Goal: Task Accomplishment & Management: Complete application form

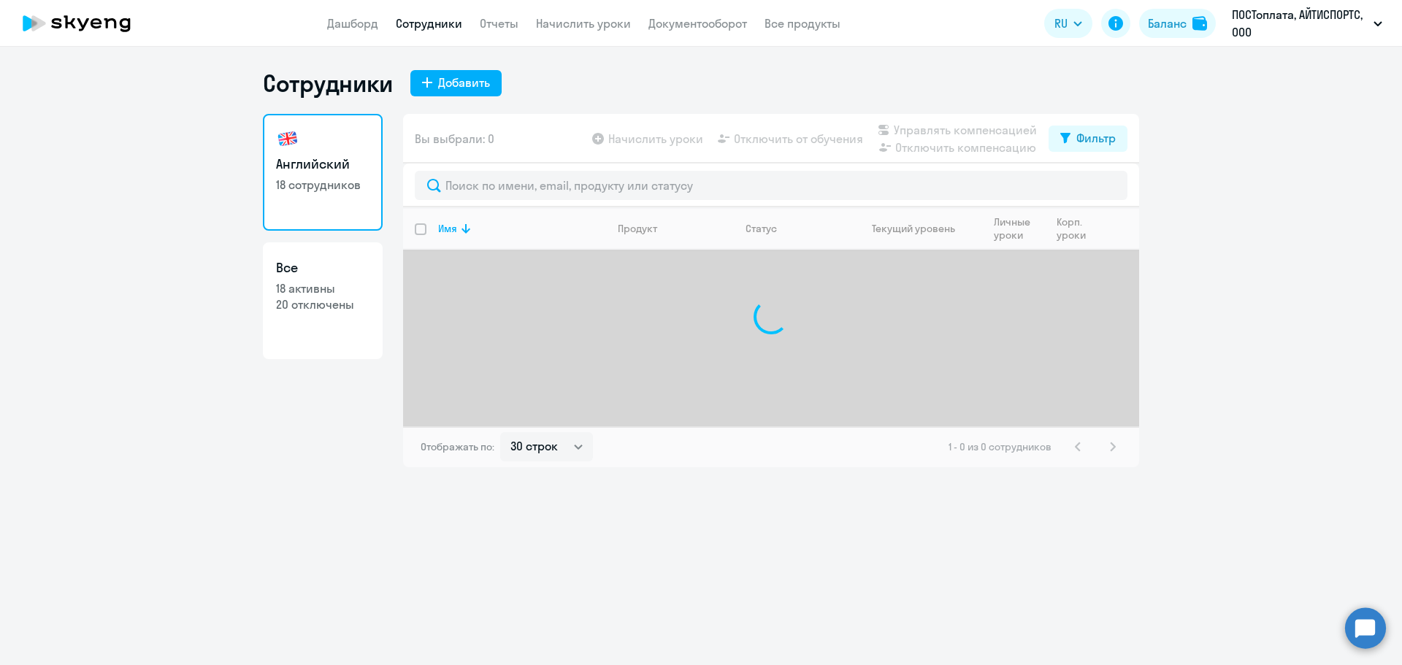
select select "30"
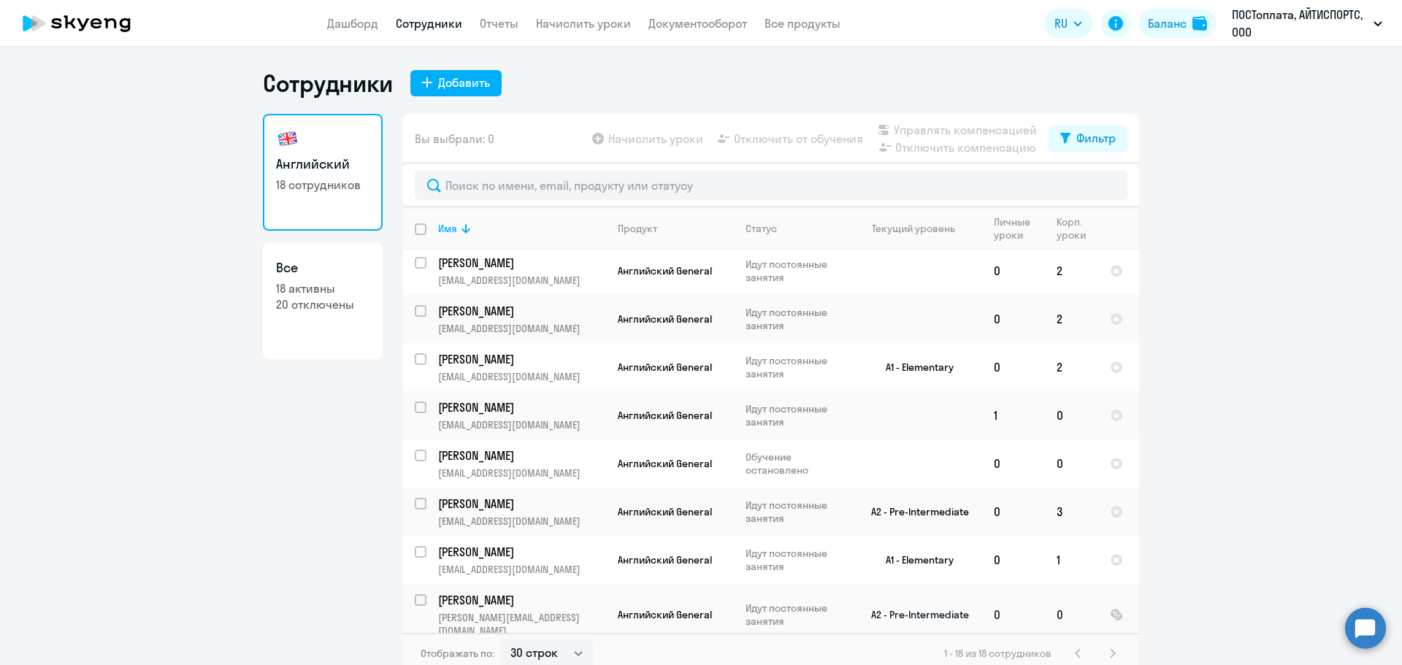
scroll to position [484, 0]
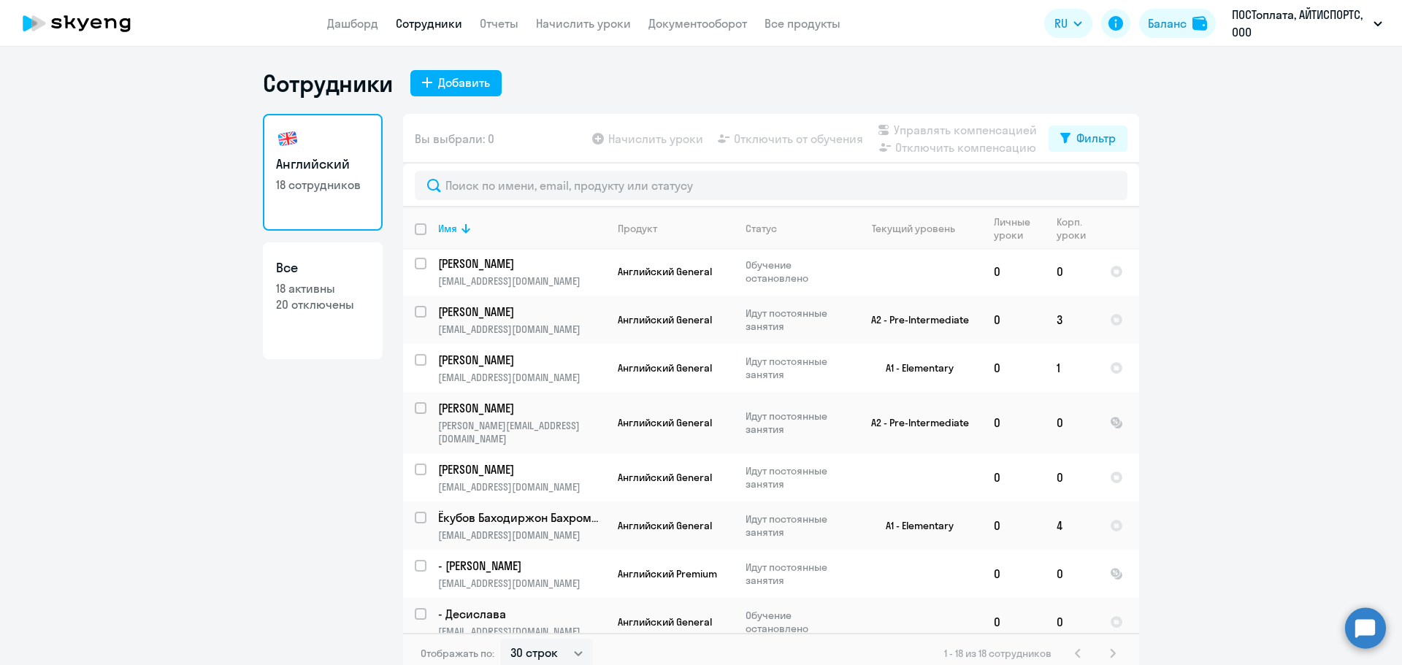
click at [298, 300] on p "20 отключены" at bounding box center [322, 304] width 93 height 16
select select "30"
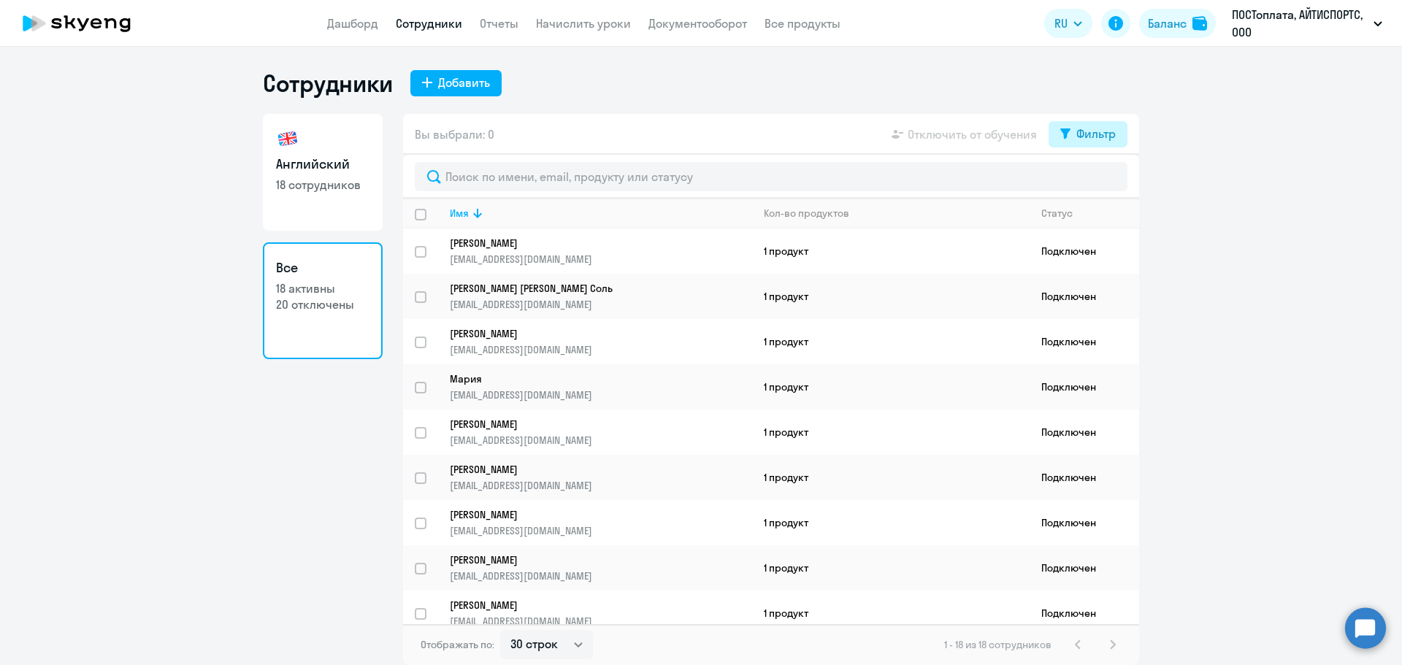
click at [1088, 134] on div "Фильтр" at bounding box center [1095, 134] width 39 height 18
click at [1111, 180] on span at bounding box center [1103, 182] width 25 height 15
click at [1091, 181] on input "checkbox" at bounding box center [1090, 181] width 1 height 1
checkbox input "true"
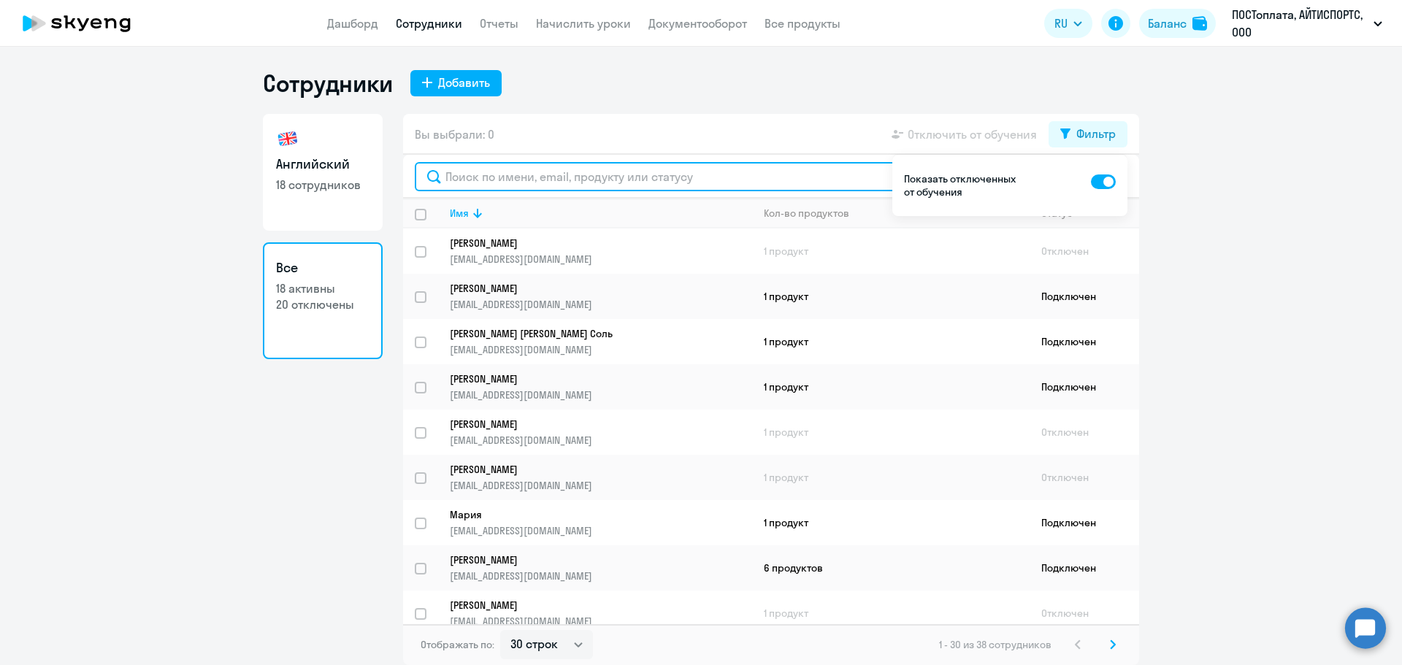
click at [534, 180] on input "text" at bounding box center [771, 176] width 713 height 29
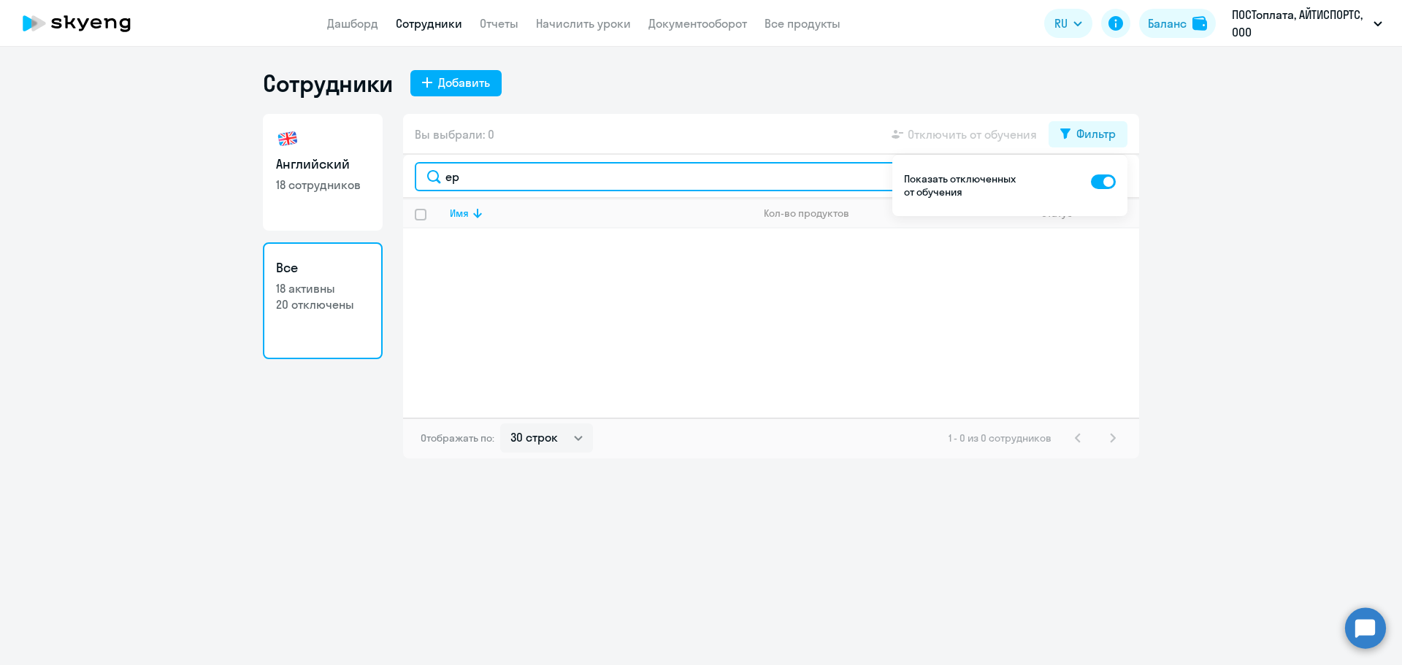
type input "e"
type input "е"
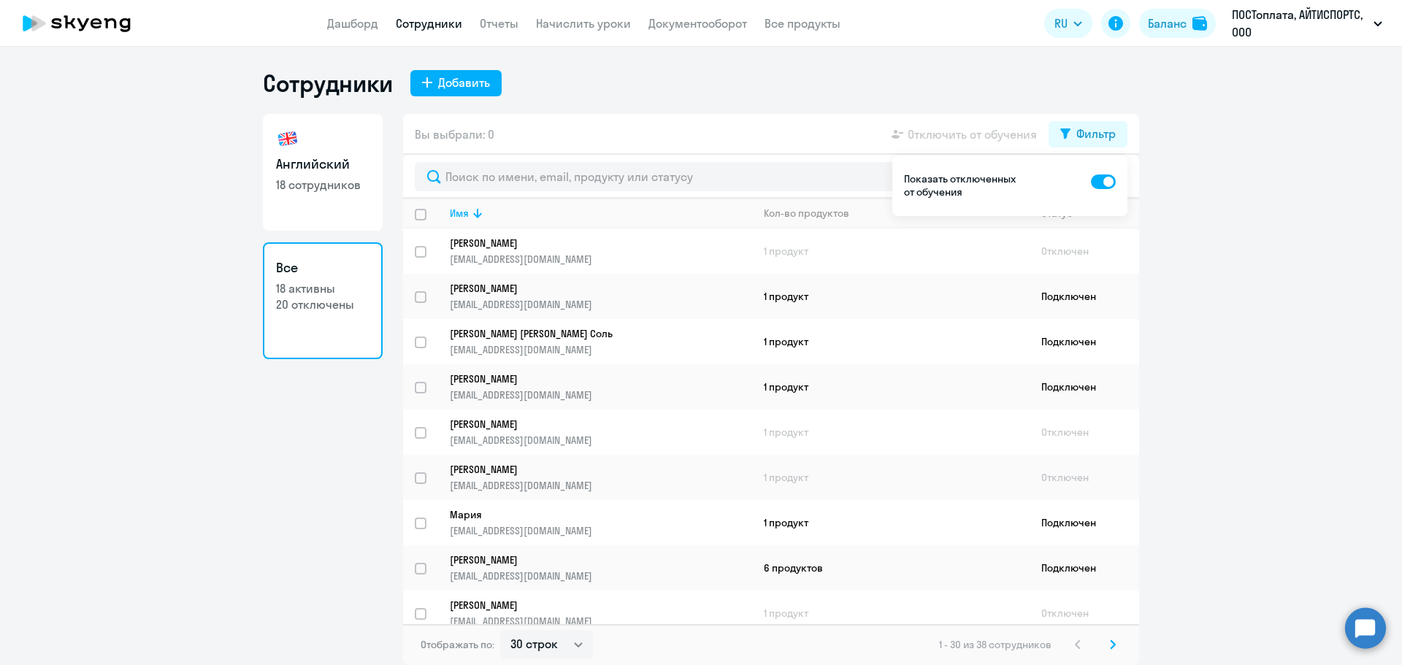
click at [334, 193] on link "Английский 18 сотрудников" at bounding box center [323, 172] width 120 height 117
select select "30"
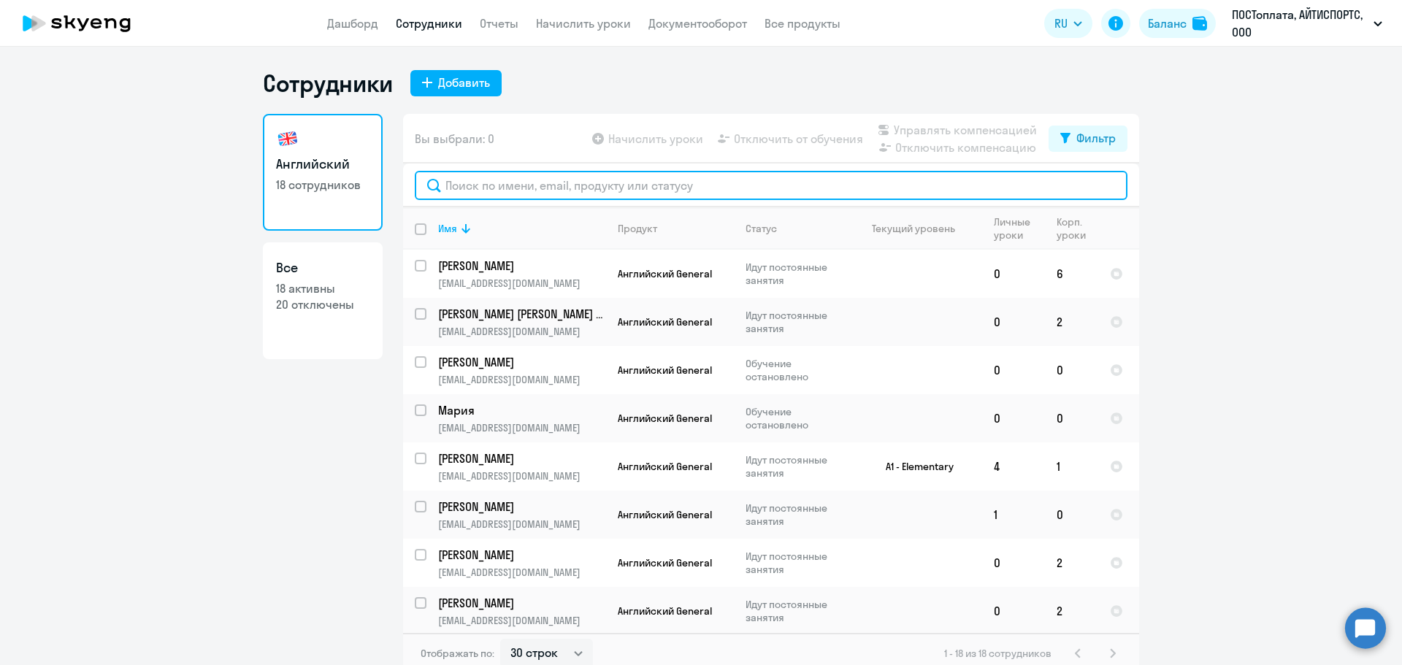
click at [562, 191] on input "text" at bounding box center [771, 185] width 713 height 29
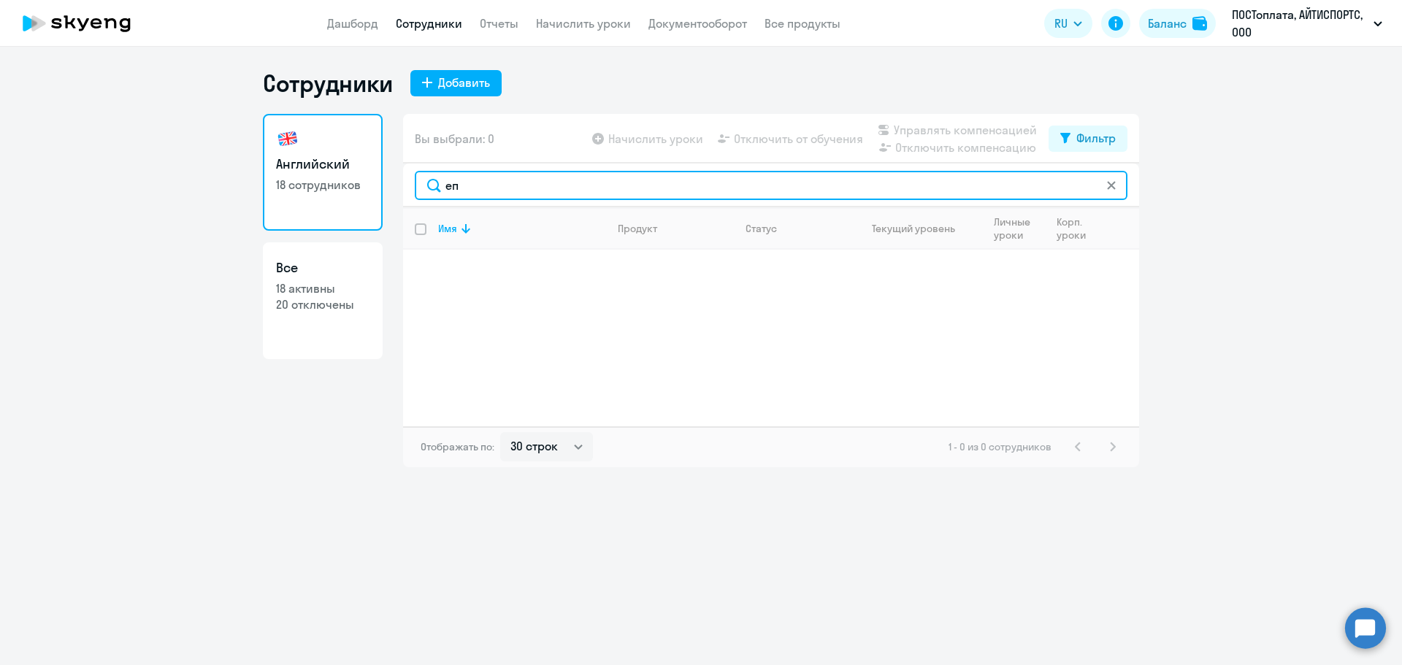
type input "е"
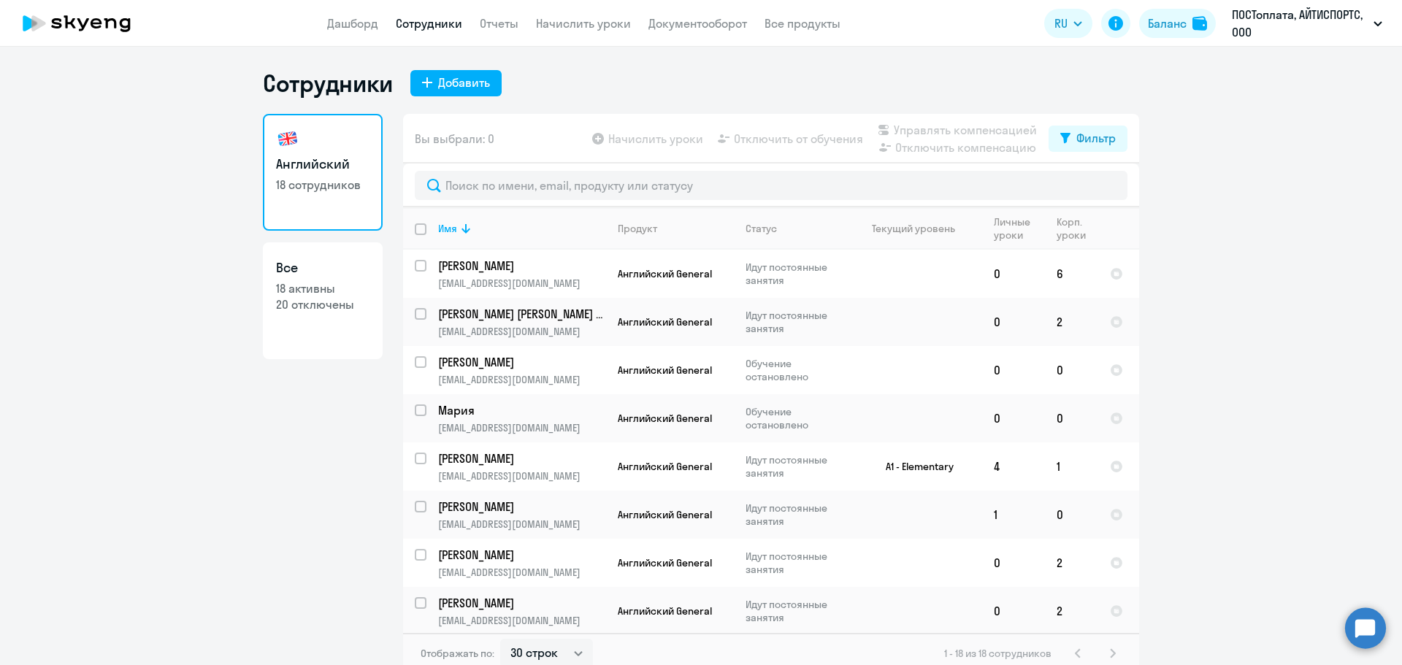
click at [1355, 637] on circle at bounding box center [1365, 628] width 41 height 41
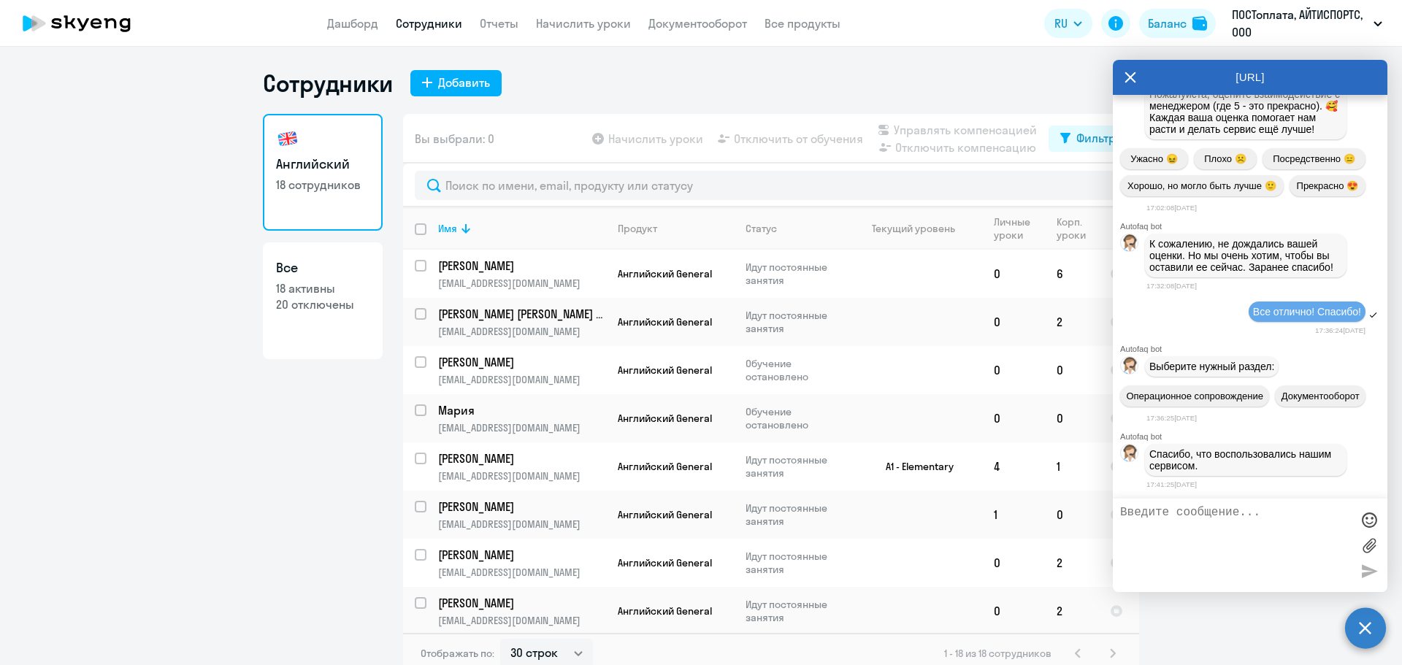
scroll to position [20993, 0]
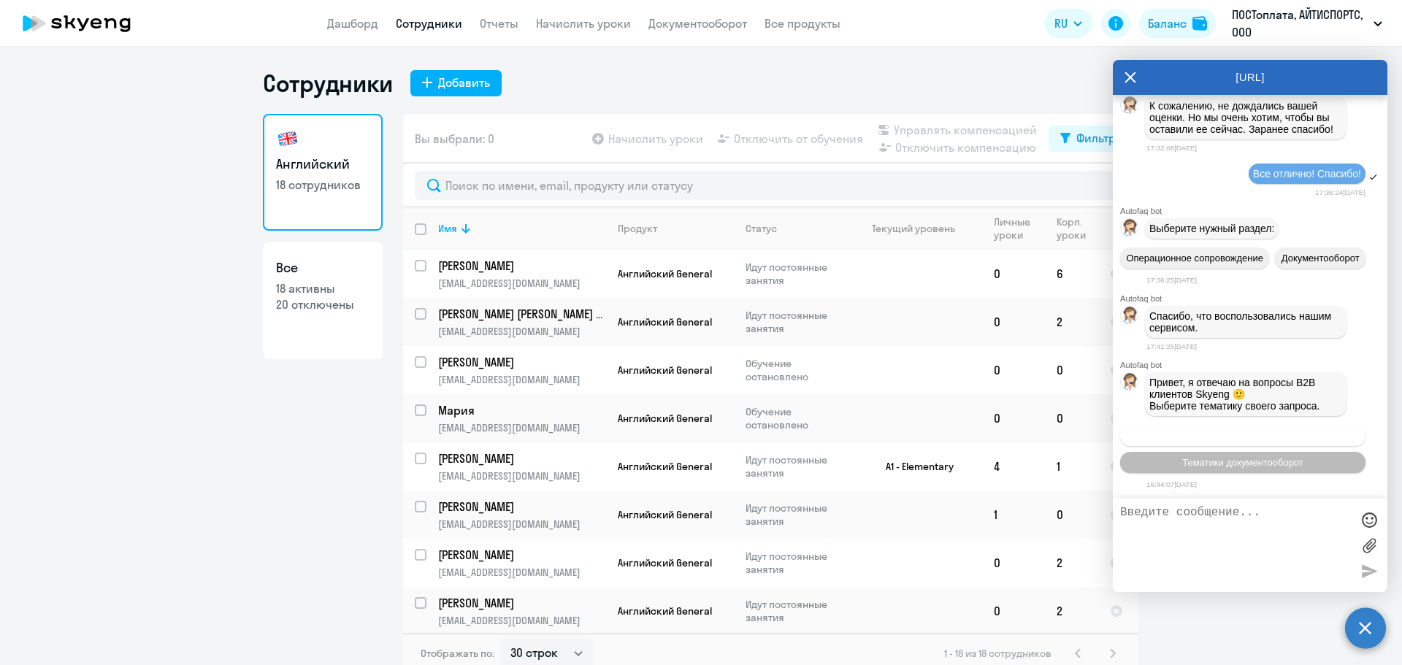
click at [1287, 437] on span "Операционное сопровождение" at bounding box center [1242, 435] width 137 height 11
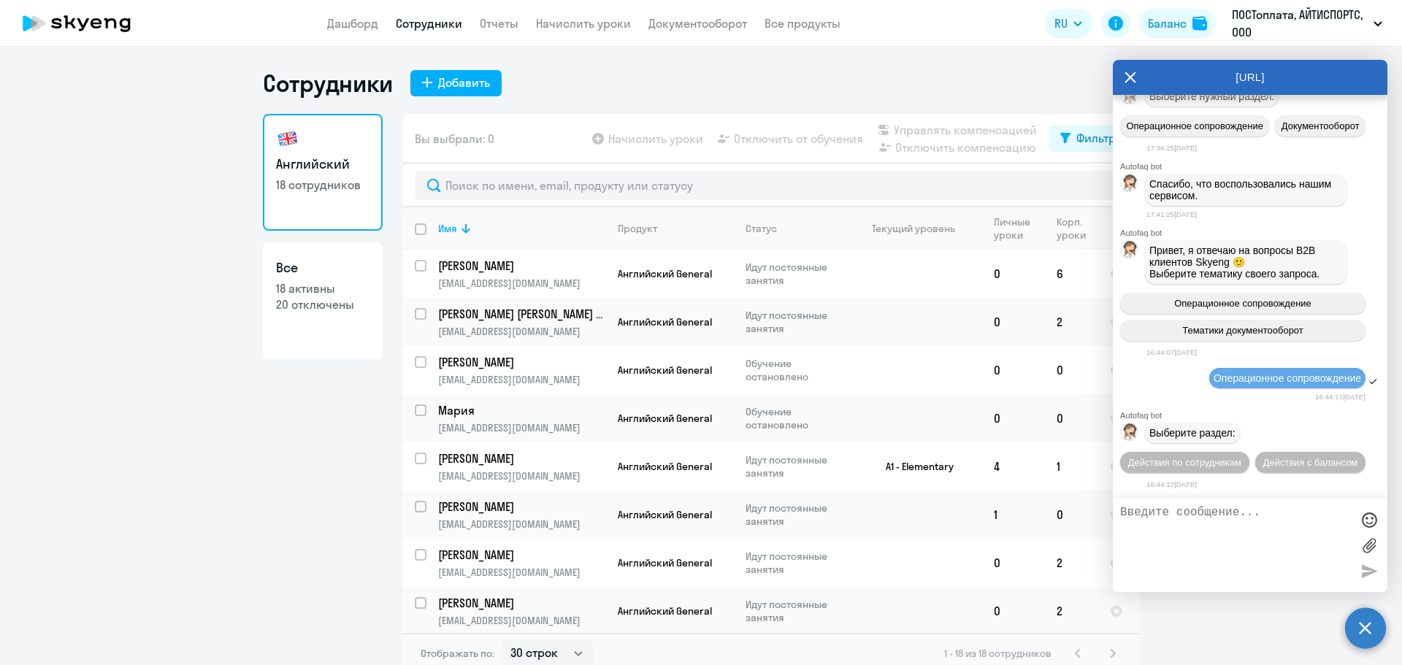
scroll to position [21152, 0]
click at [1249, 452] on button "Действия по сотрудникам" at bounding box center [1184, 462] width 129 height 21
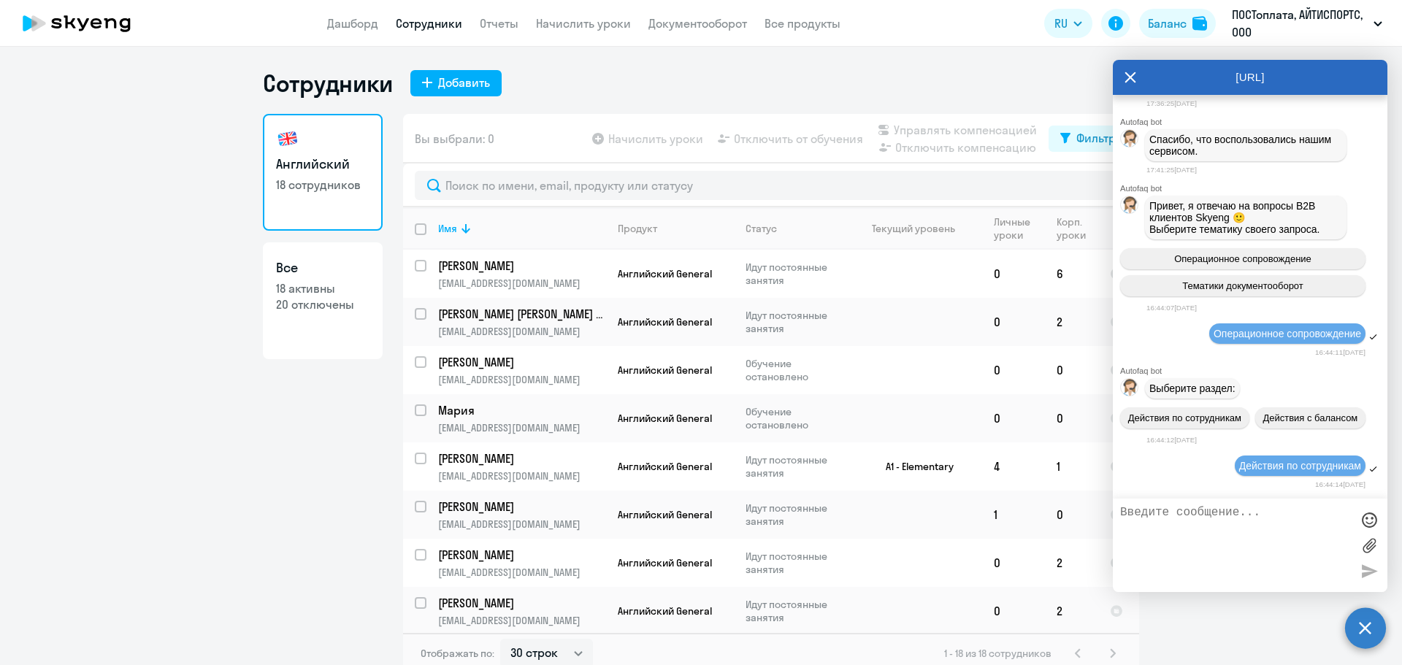
scroll to position [21368, 0]
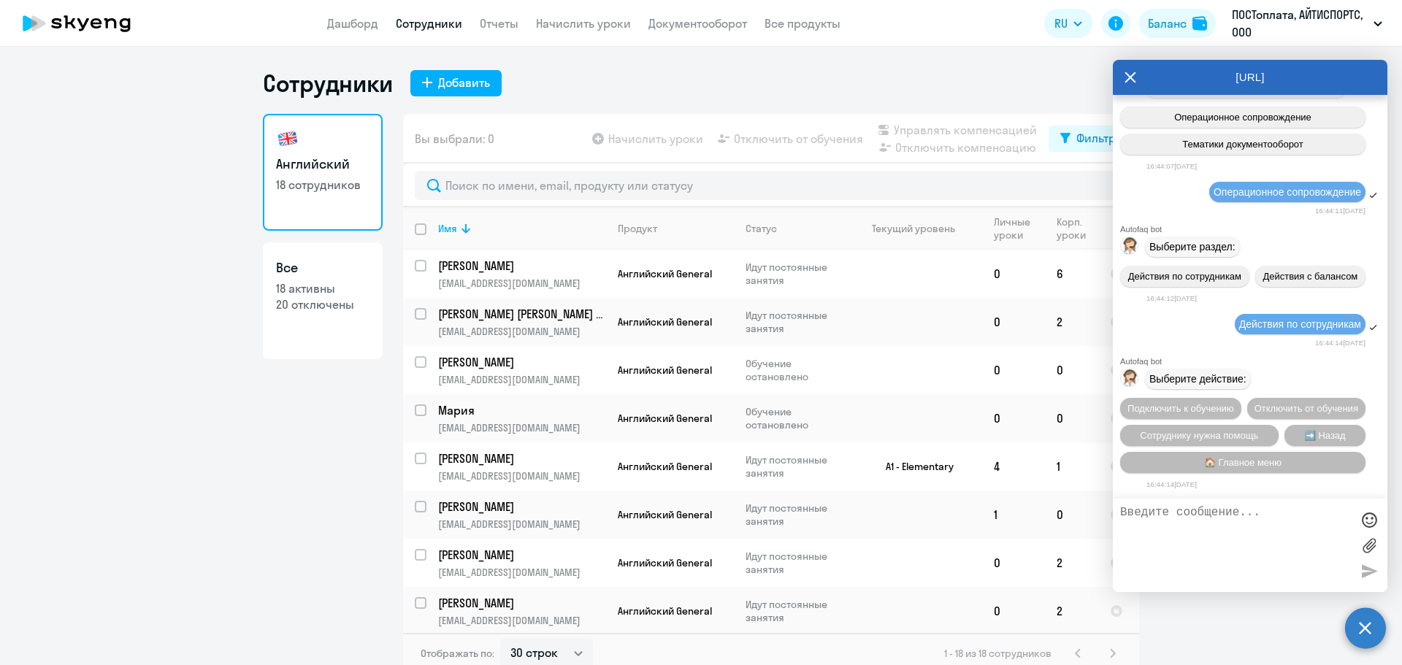
click at [1276, 537] on textarea at bounding box center [1235, 545] width 231 height 79
type textarea "Свяжите меня с менеджером, пожалуйста!"
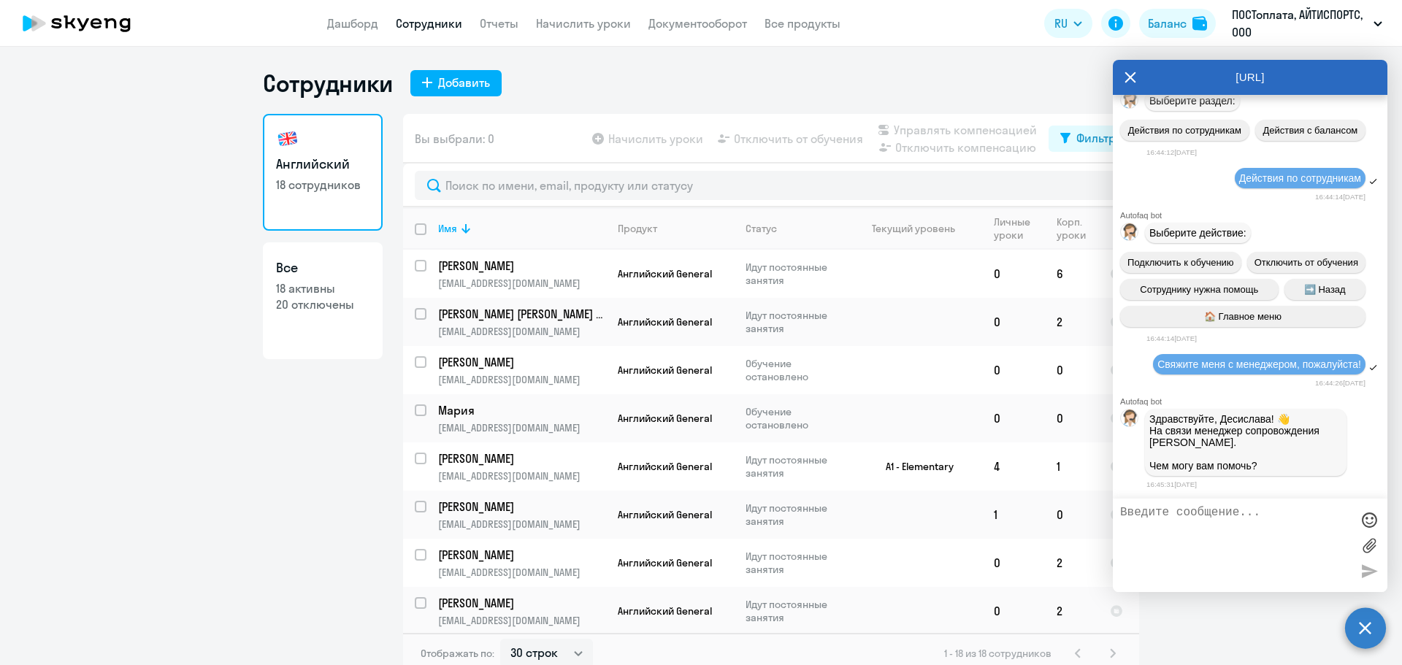
scroll to position [21528, 0]
click at [1212, 535] on textarea at bounding box center [1235, 545] width 231 height 79
click at [1214, 531] on textarea at bounding box center [1235, 545] width 231 height 79
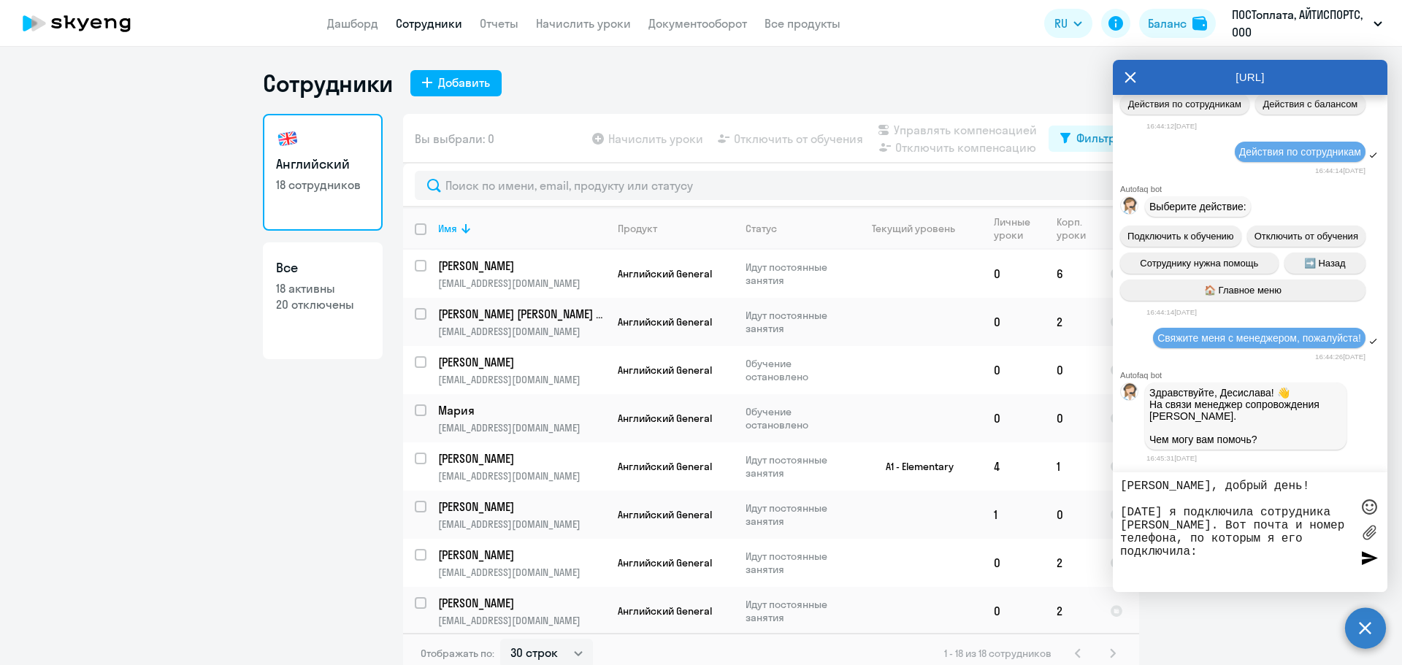
paste textarea "[EMAIL_ADDRESS][DOMAIN_NAME] [PHONE_NUMBER]"
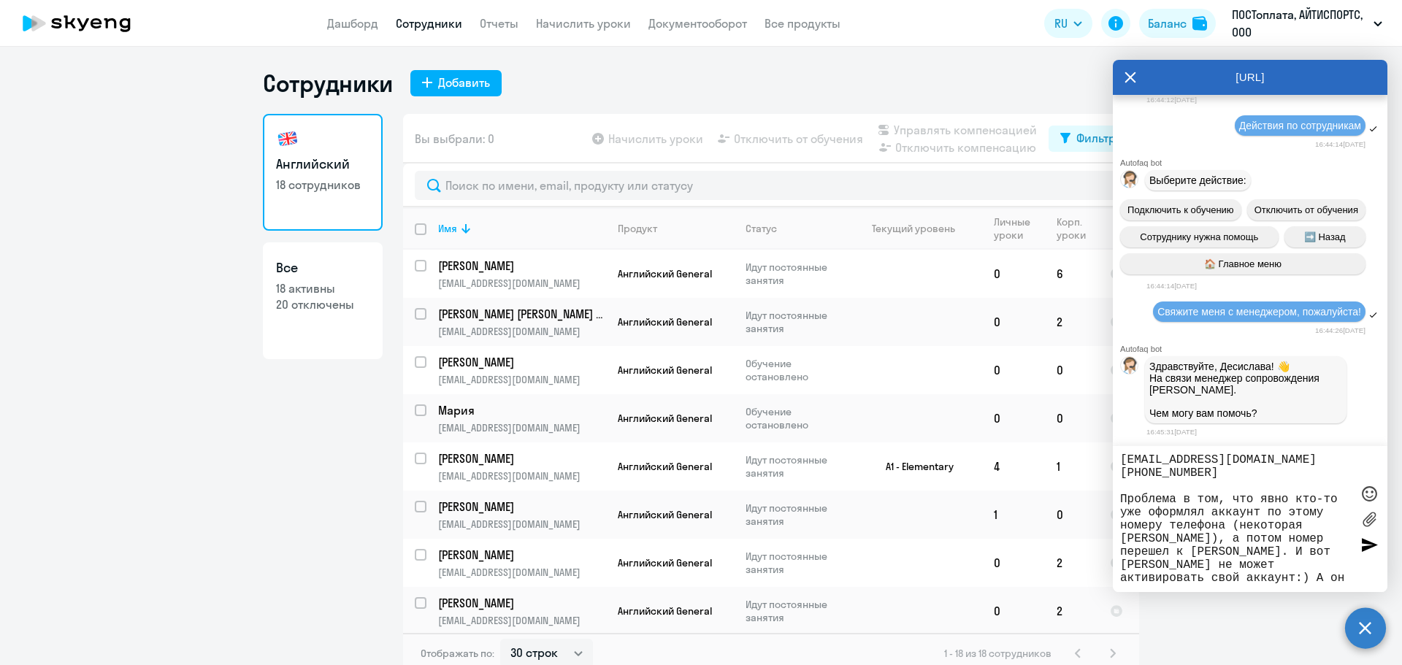
scroll to position [105, 0]
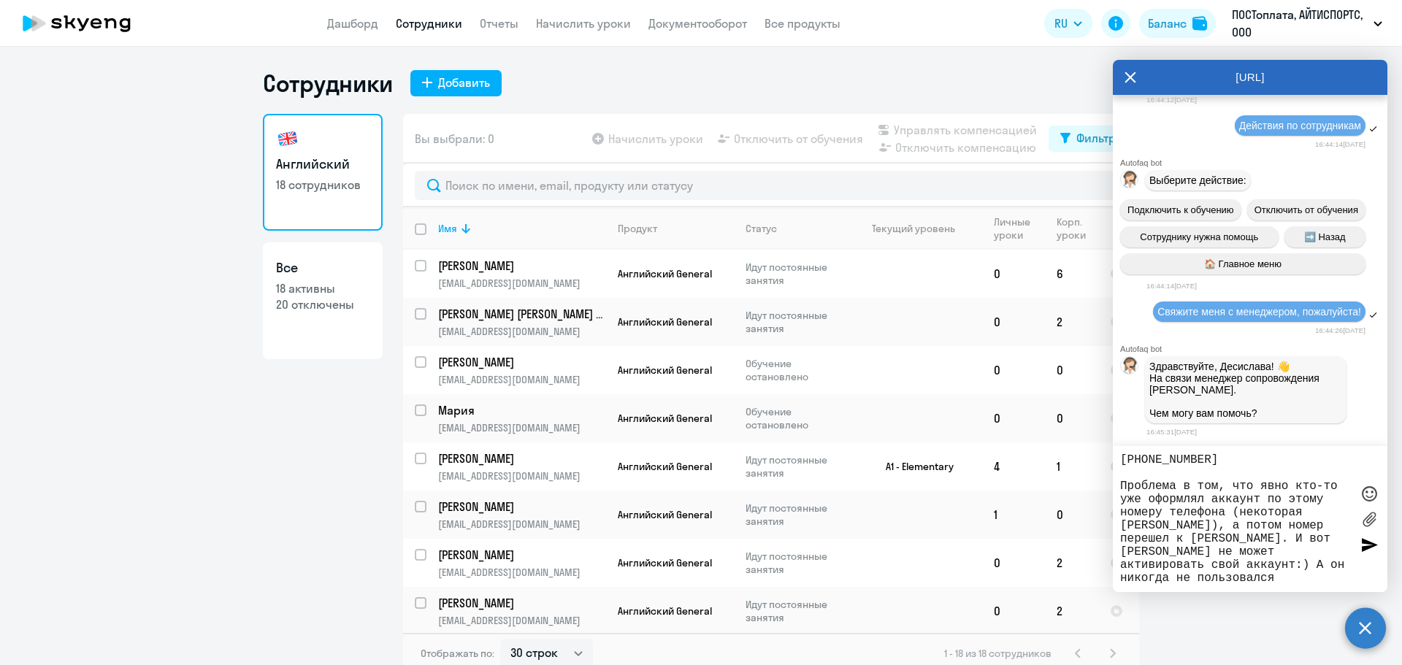
drag, startPoint x: 1241, startPoint y: 570, endPoint x: 1138, endPoint y: 576, distance: 103.2
click at [1138, 576] on textarea "[PERSON_NAME], добрый день! [DATE] я подключила сотрудника [PERSON_NAME]. Вот п…" at bounding box center [1235, 518] width 231 height 131
click at [1168, 576] on textarea "[PERSON_NAME], добрый день! [DATE] я подключила сотрудника [PERSON_NAME]. Вот п…" at bounding box center [1235, 518] width 231 height 131
type textarea "[PERSON_NAME], добрый день! [DATE] я подключила сотрудника [PERSON_NAME]. Вот п…"
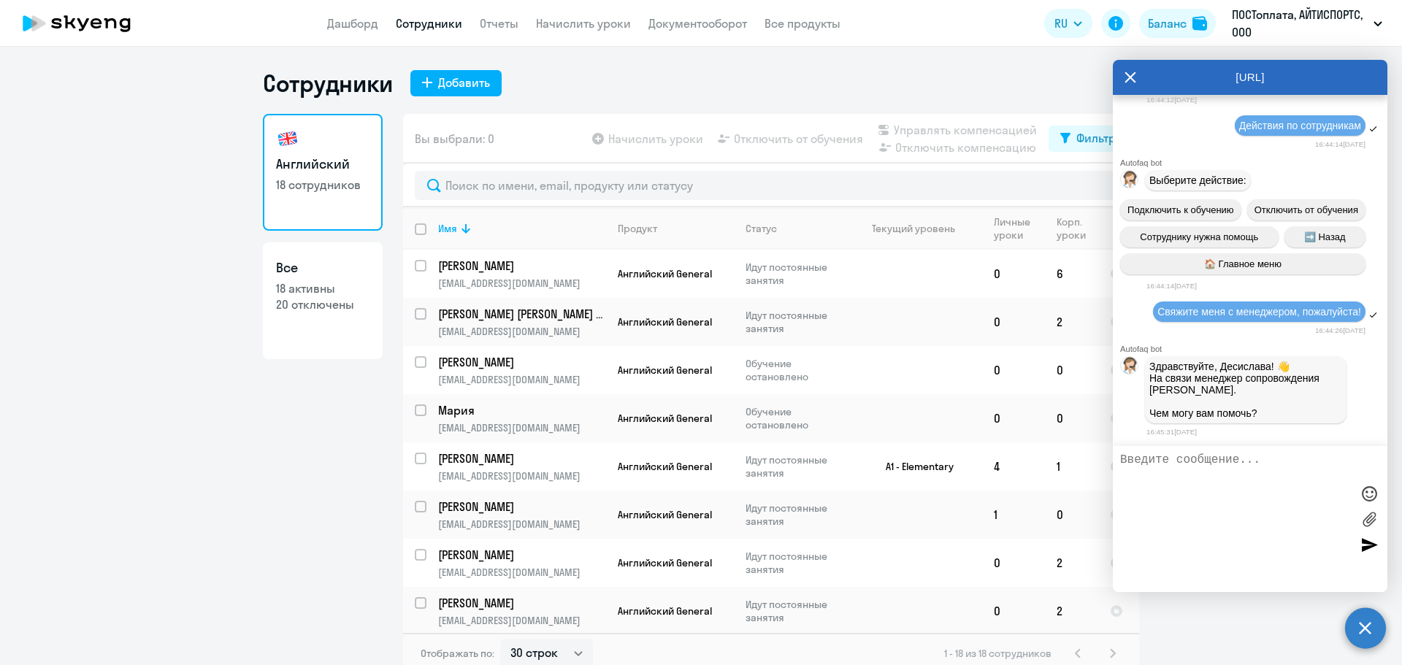
scroll to position [21771, 0]
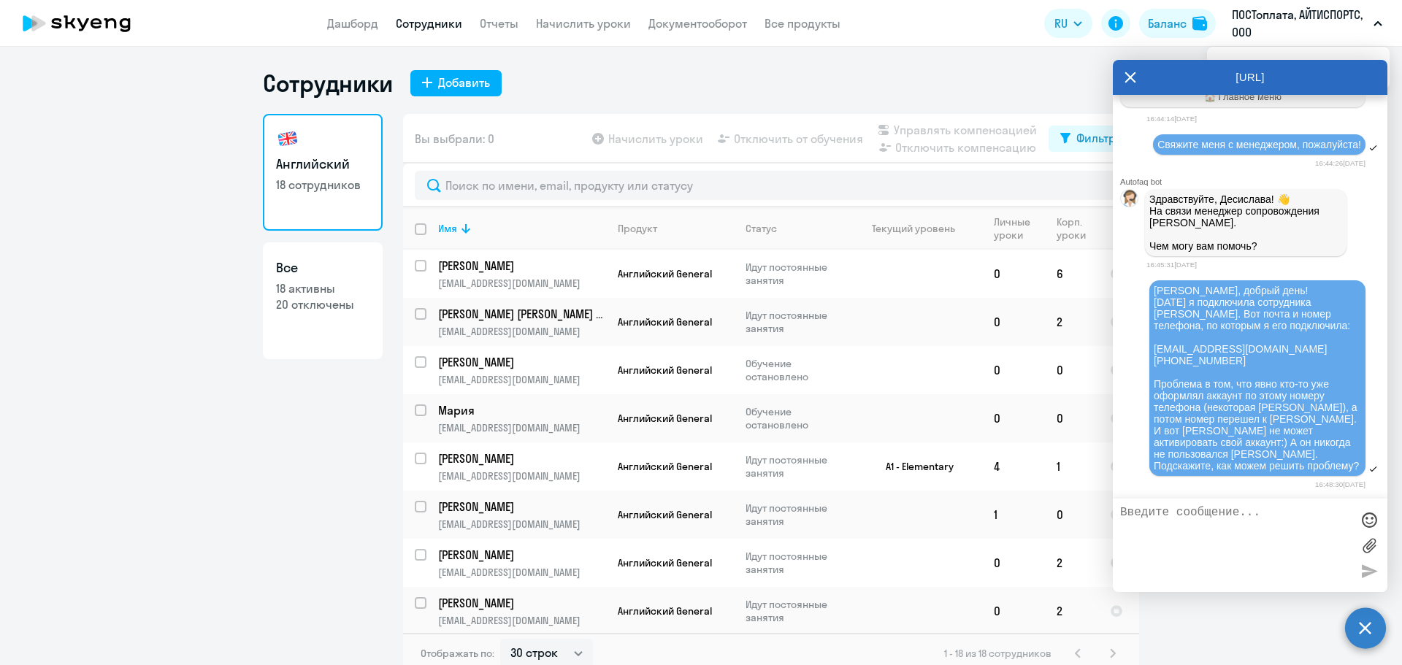
click at [1216, 531] on textarea at bounding box center [1235, 545] width 231 height 79
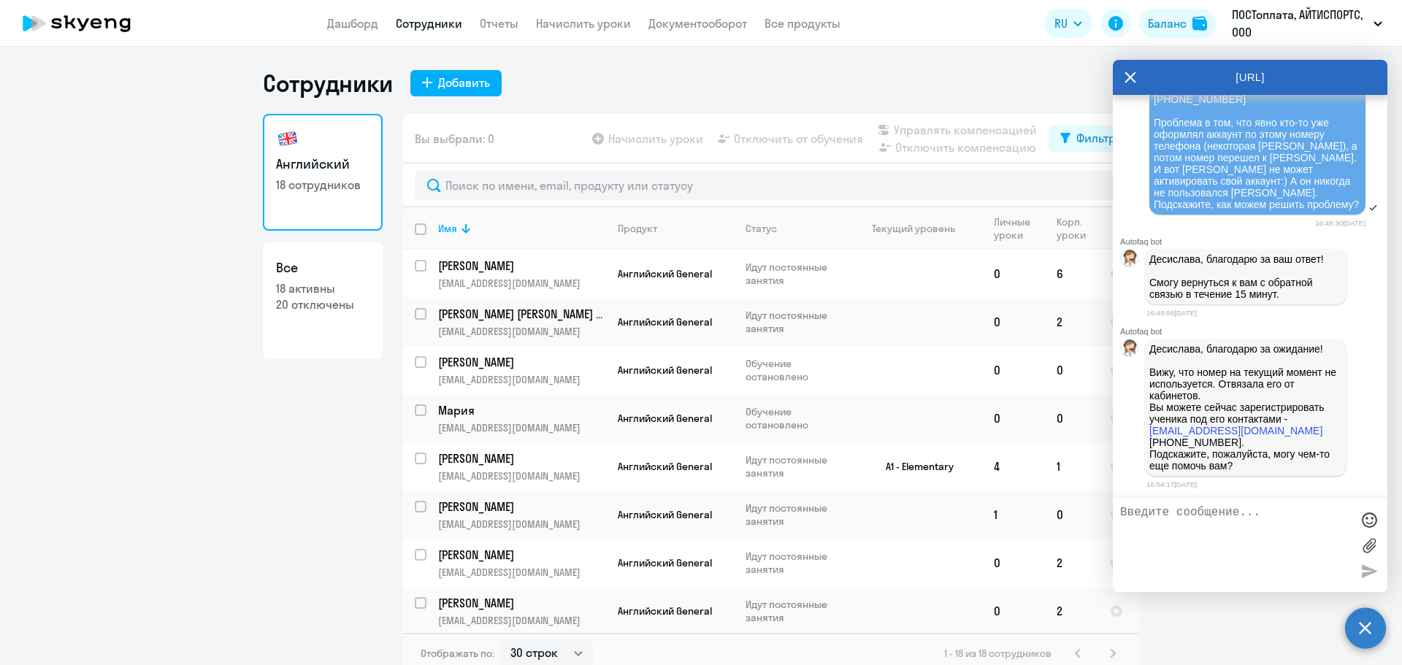
scroll to position [22033, 0]
click at [1215, 524] on textarea at bounding box center [1235, 545] width 231 height 79
type textarea "Нет, спасибо!"
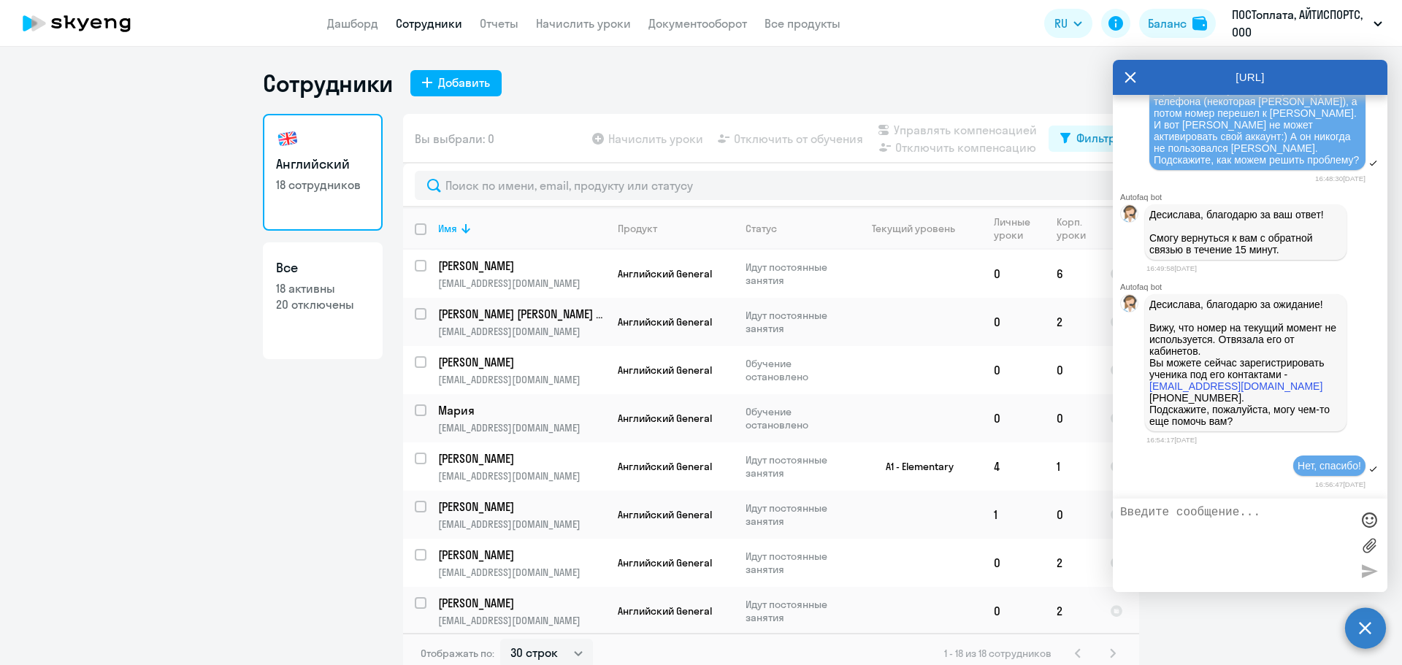
scroll to position [22077, 0]
click at [1137, 73] on div "[URL]" at bounding box center [1250, 77] width 275 height 35
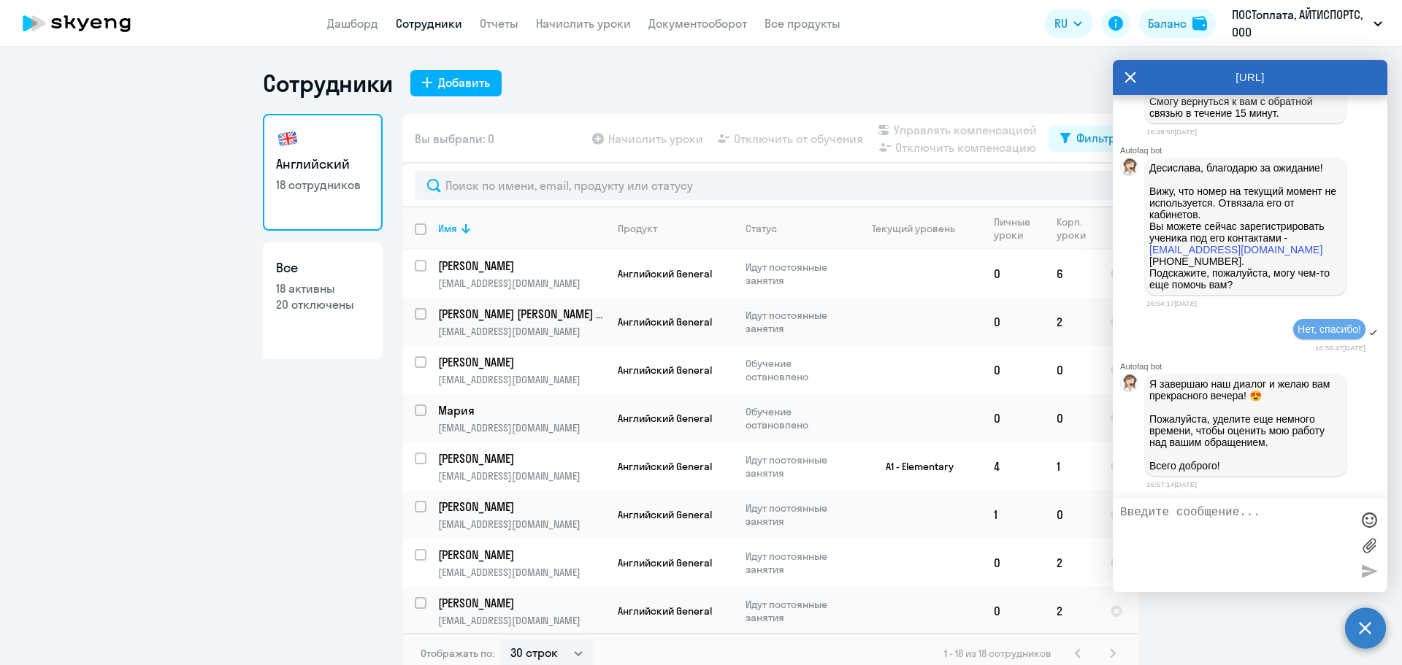
scroll to position [22423, 0]
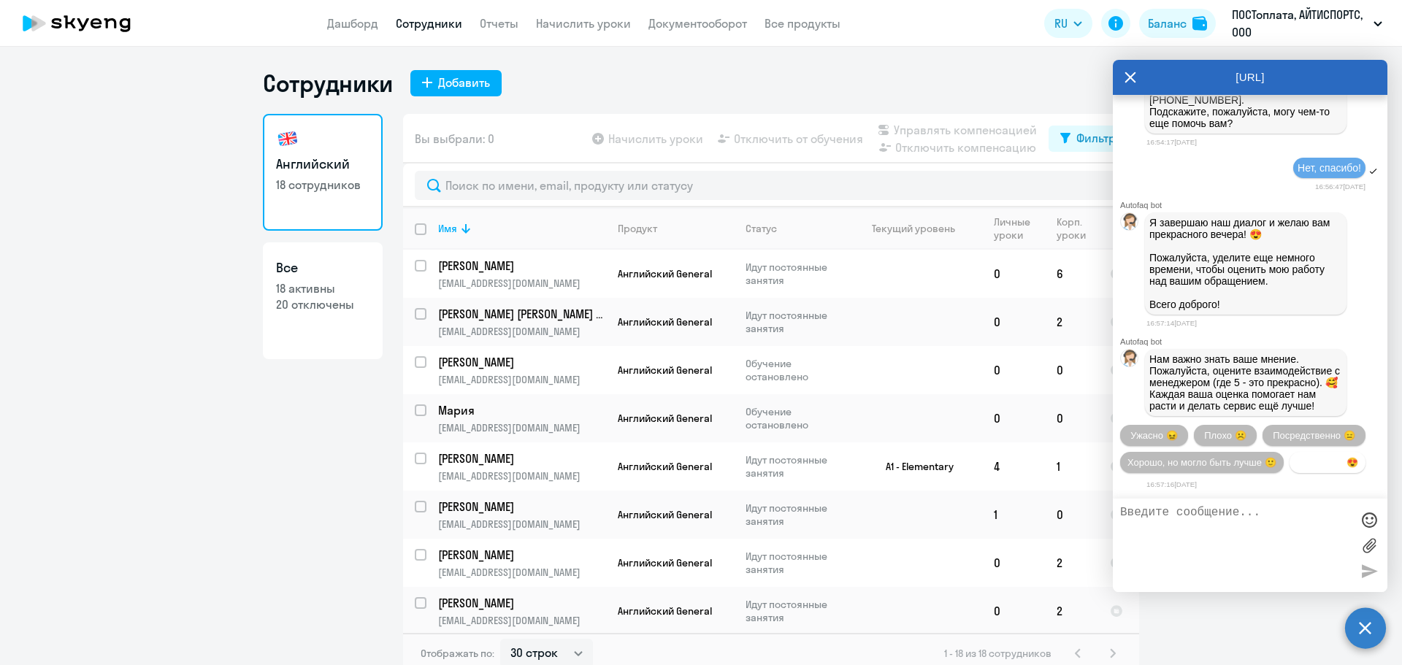
click at [1297, 464] on span "Прекрасно 😍" at bounding box center [1327, 462] width 61 height 11
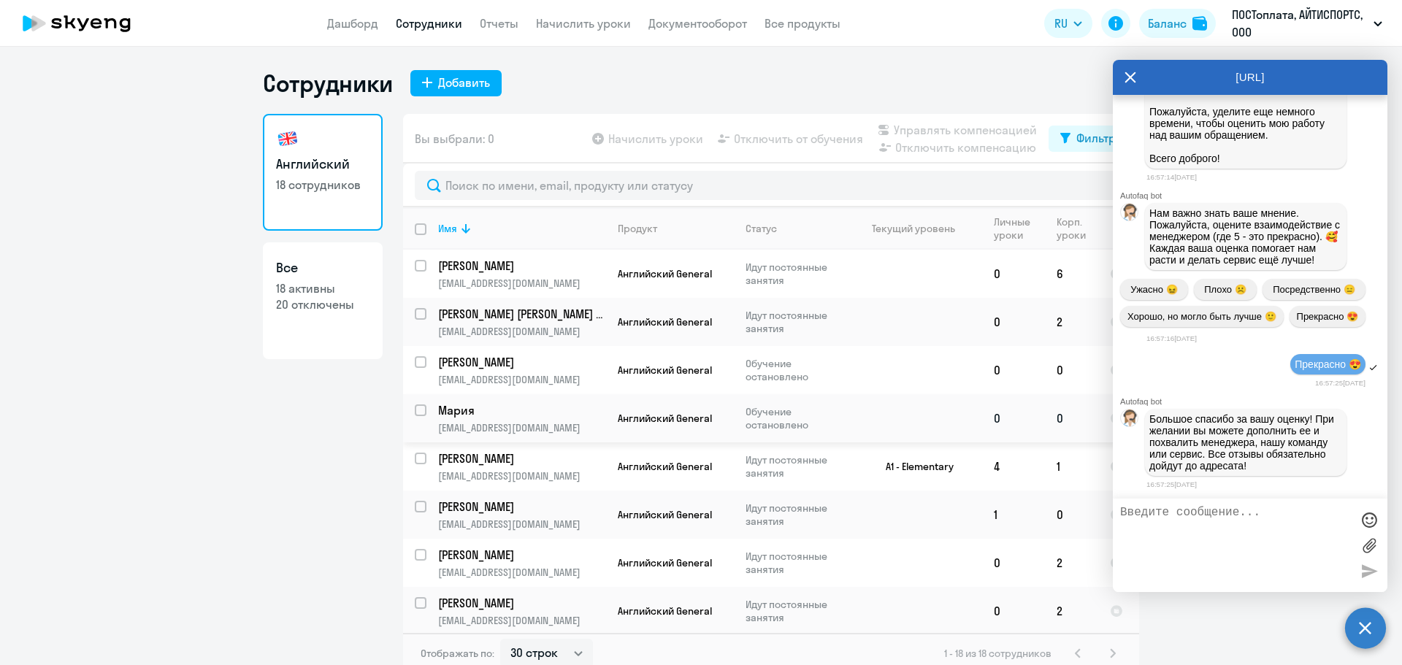
scroll to position [22571, 0]
click at [1128, 72] on icon at bounding box center [1131, 77] width 12 height 35
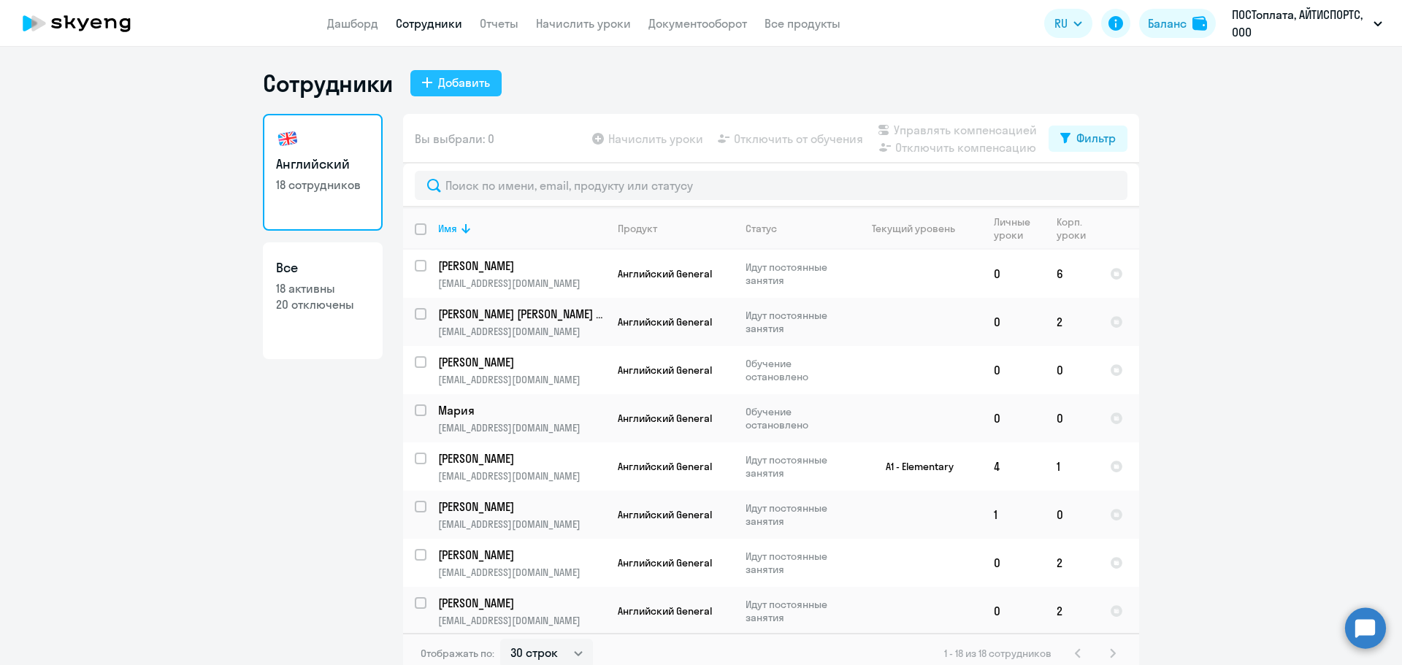
click at [494, 93] on button "Добавить" at bounding box center [455, 83] width 91 height 26
select select "english_adult_not_native_speaker"
select select "3"
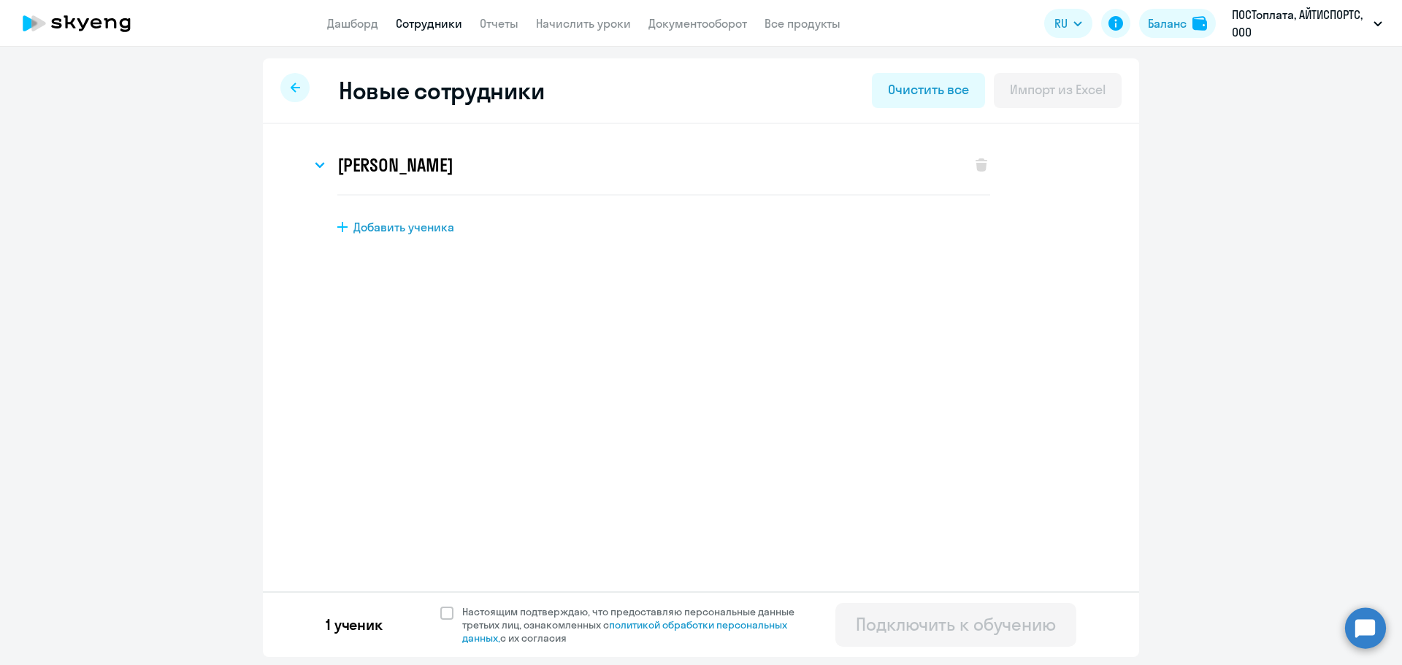
click at [439, 237] on div "[PERSON_NAME] Имя и отчество* [PERSON_NAME]* [PERSON_NAME] телефон* +34343 [GEO…" at bounding box center [701, 225] width 876 height 203
click at [442, 227] on span "Добавить ученика" at bounding box center [403, 227] width 101 height 16
select select "english_adult_not_native_speaker"
select select "3"
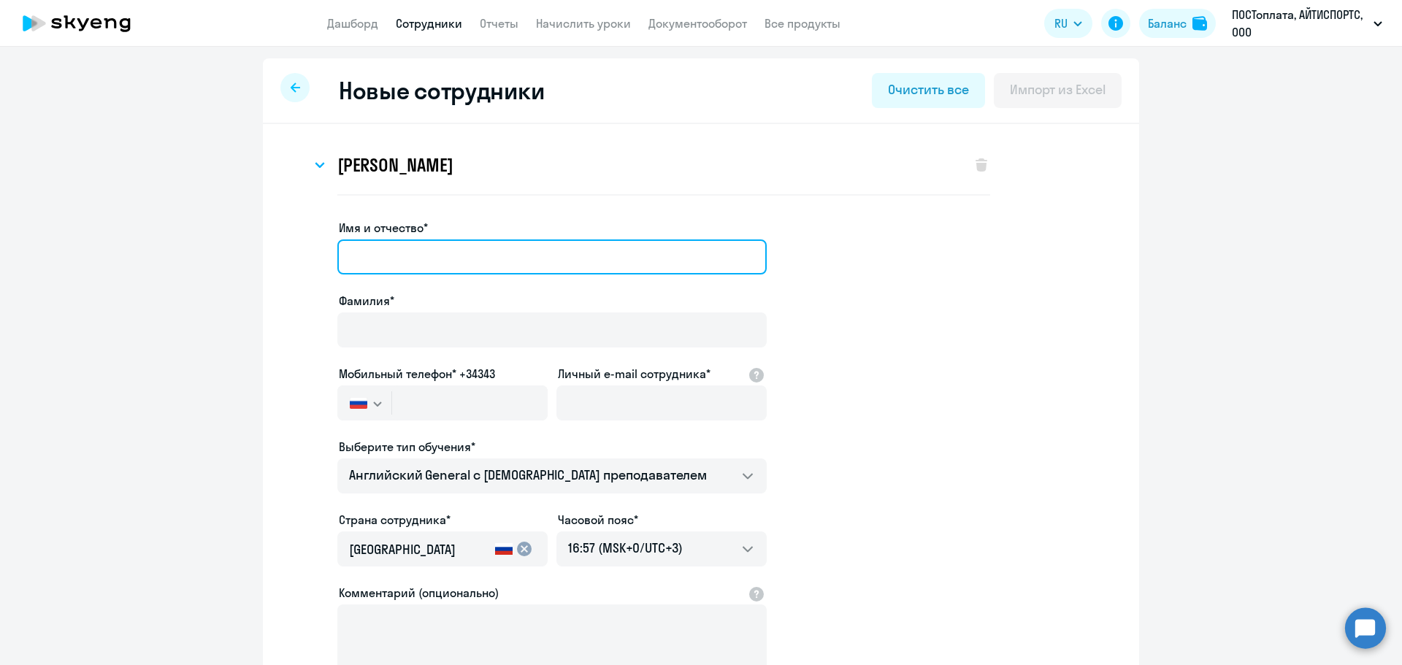
click at [472, 259] on input "Имя и отчество*" at bounding box center [551, 257] width 429 height 35
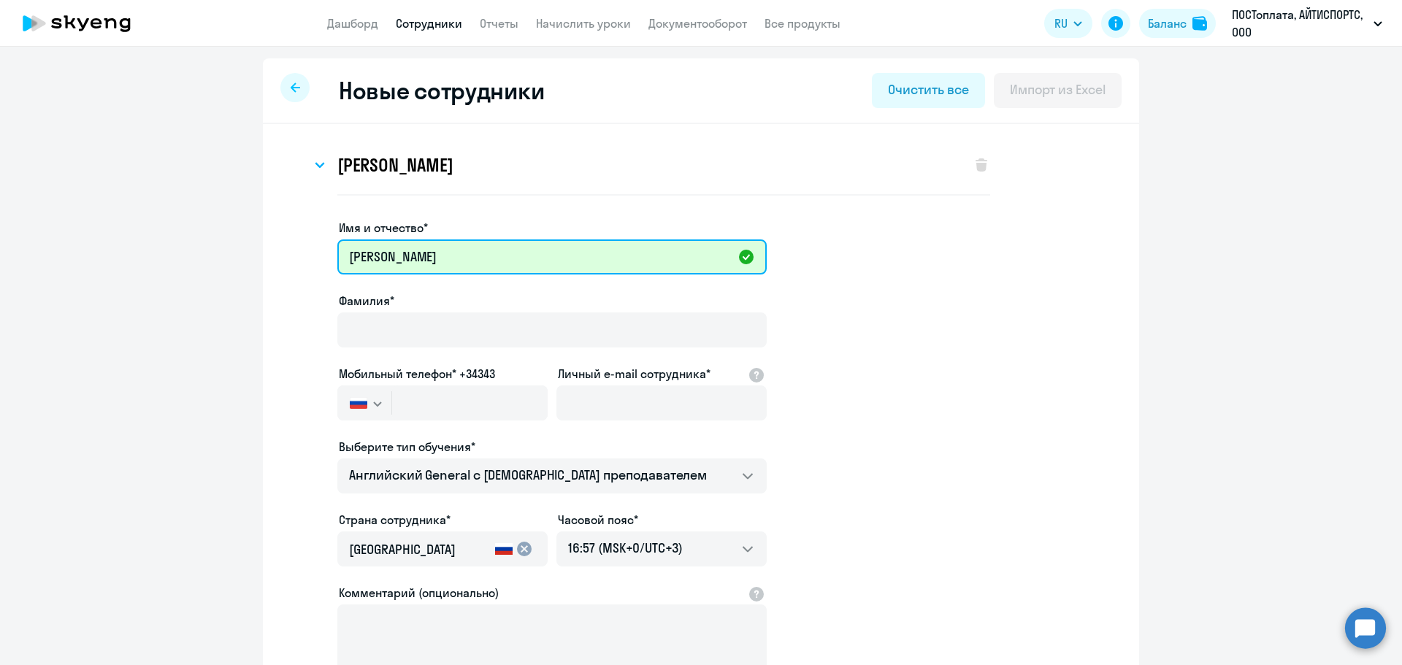
type input "[PERSON_NAME]"
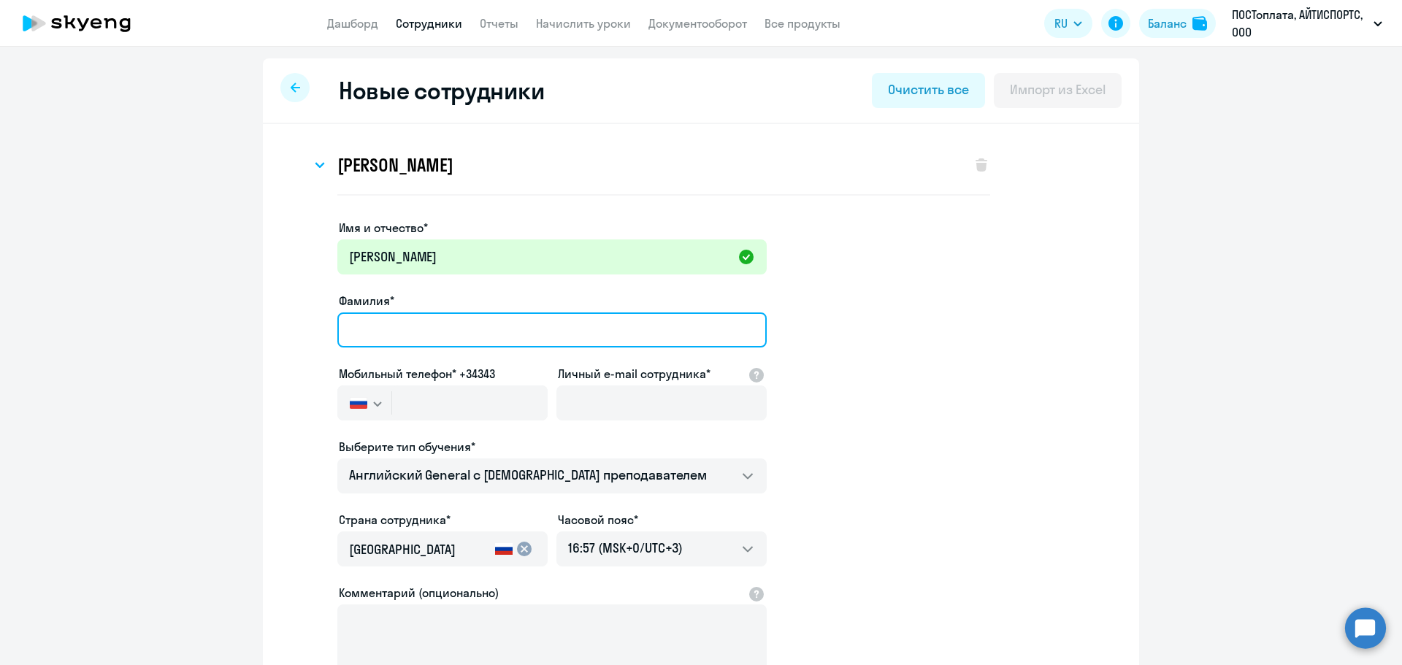
click at [462, 315] on input "Фамилия*" at bounding box center [551, 330] width 429 height 35
type input "[PERSON_NAME]"
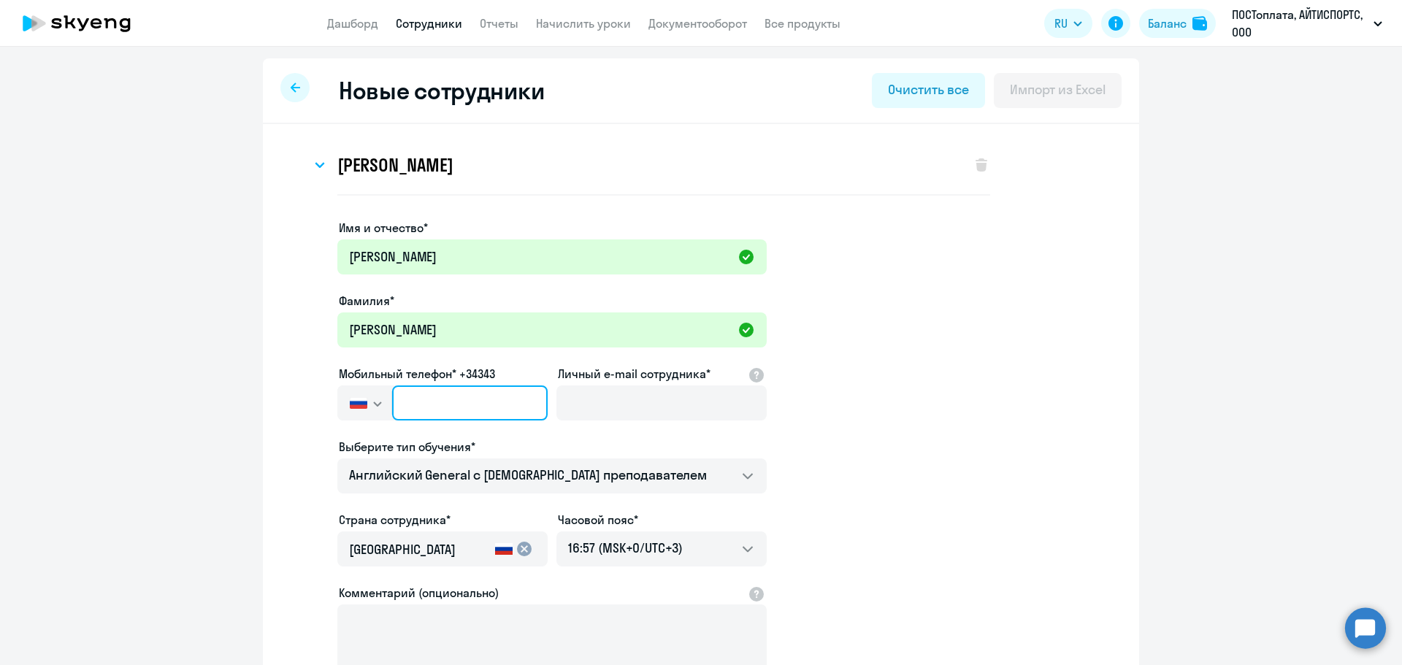
click at [456, 405] on input "text" at bounding box center [470, 403] width 156 height 35
paste input "[PHONE_NUMBER]"
type input "[PHONE_NUMBER]"
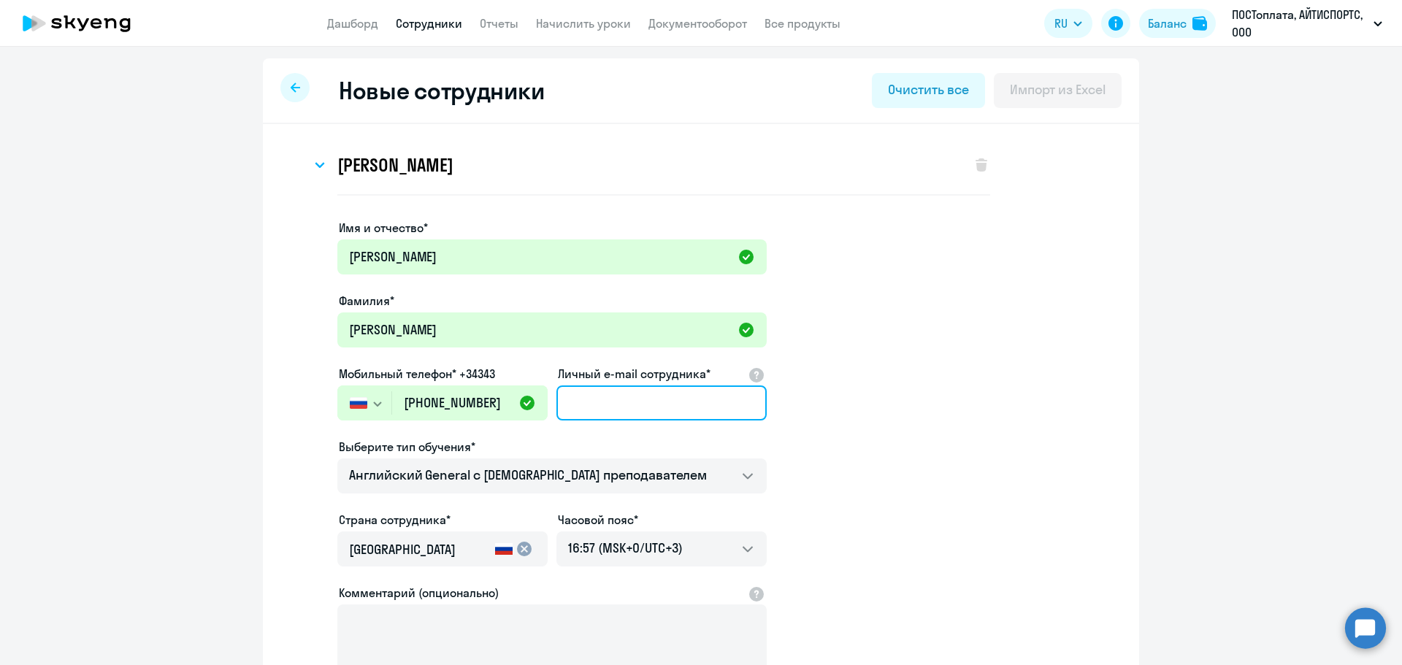
click at [615, 410] on input "Личный e-mail сотрудника*" at bounding box center [661, 403] width 210 height 35
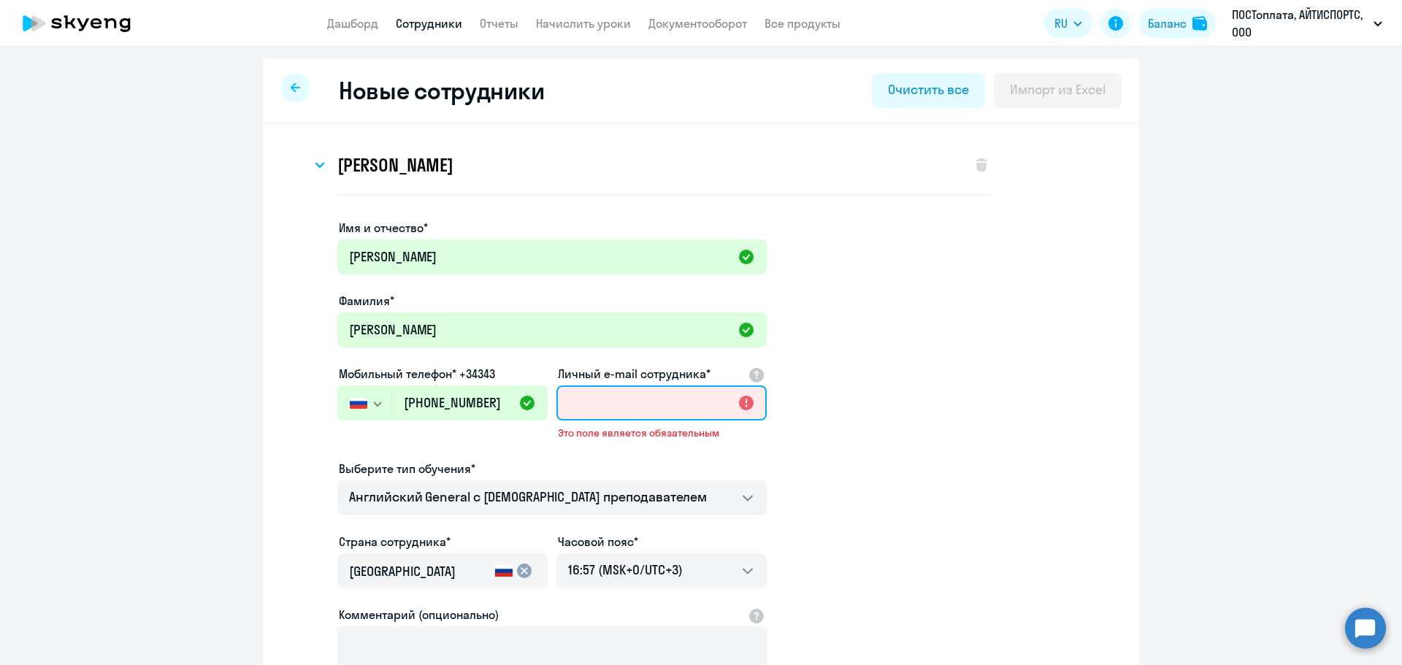
paste input "[EMAIL_ADDRESS][DOMAIN_NAME]"
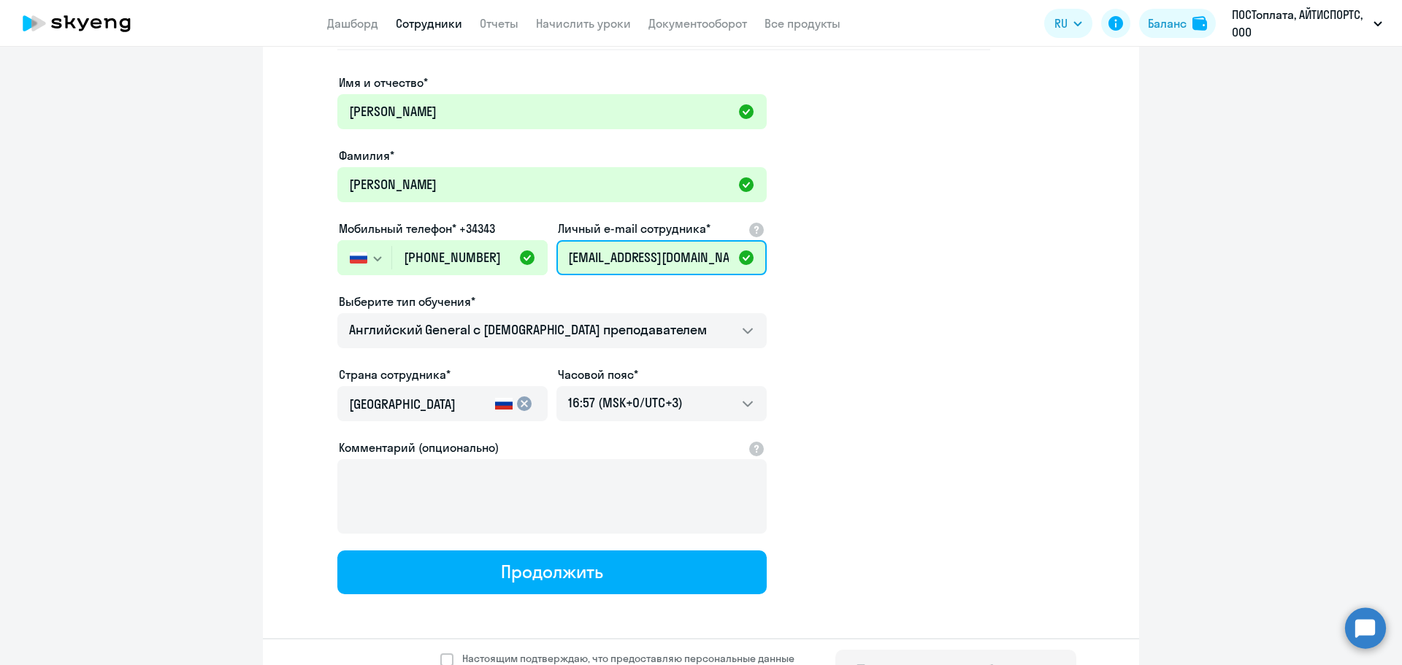
scroll to position [183, 0]
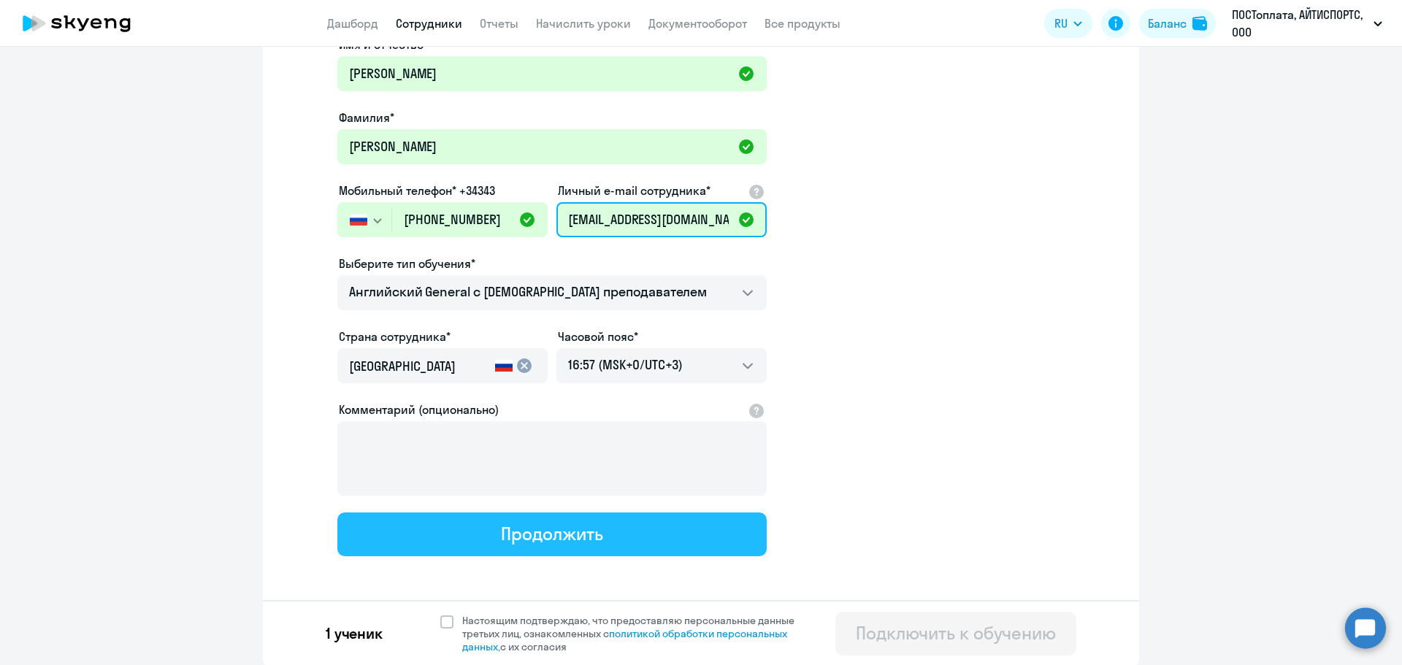
type input "[EMAIL_ADDRESS][DOMAIN_NAME]"
click at [649, 538] on button "Продолжить" at bounding box center [551, 535] width 429 height 44
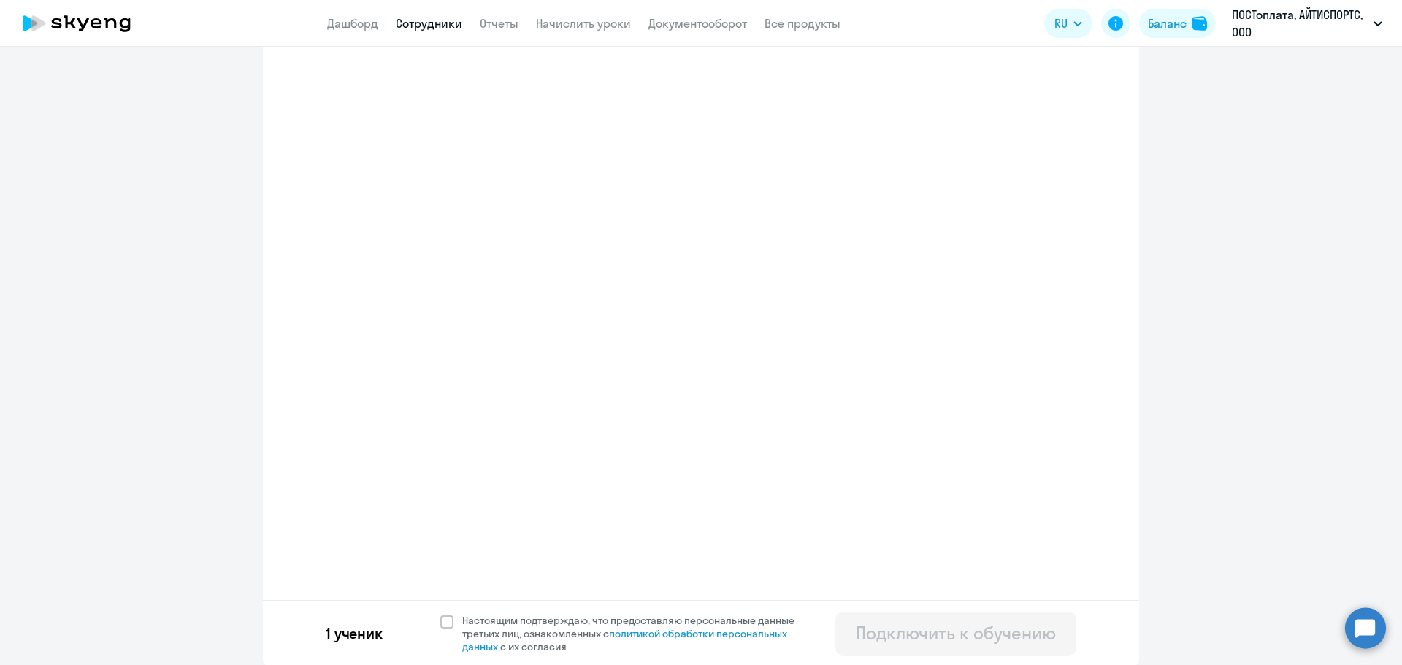
select select "english_adult_not_native_speaker"
select select "3"
select select "english_adult_not_native_speaker"
select select "3"
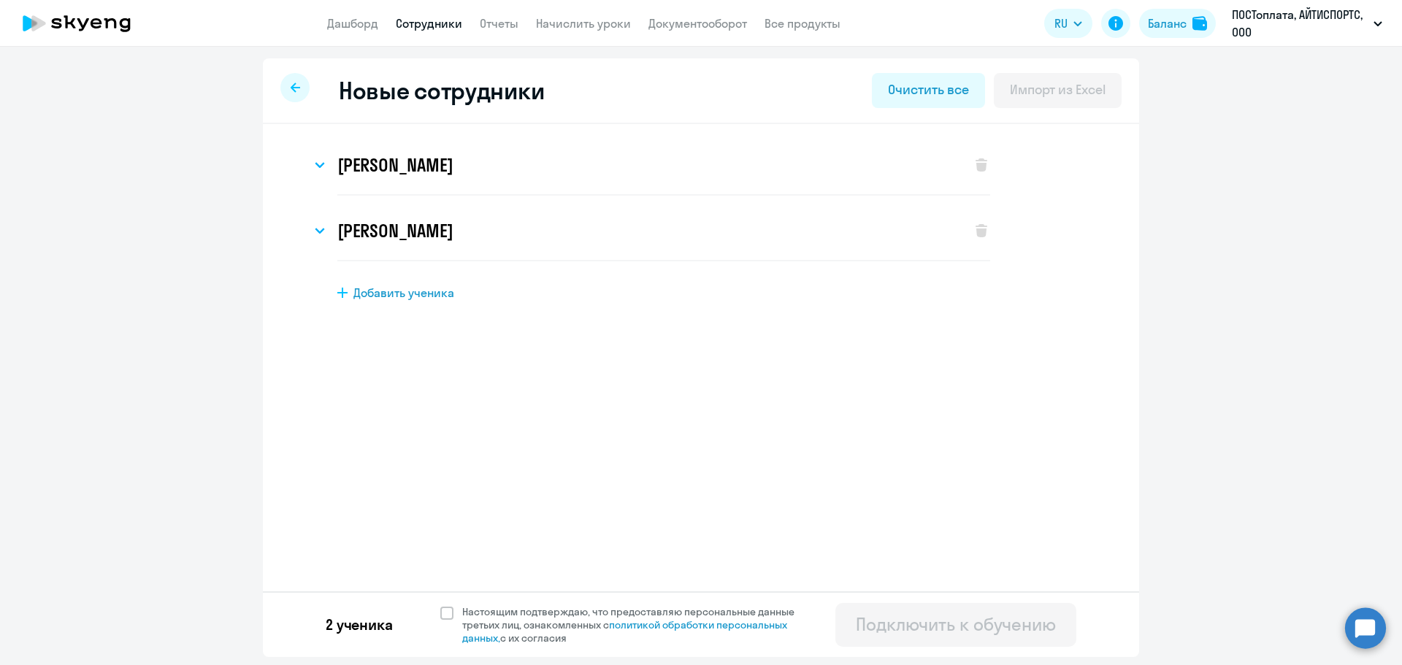
scroll to position [0, 0]
click at [445, 612] on span at bounding box center [446, 613] width 13 height 13
click at [440, 605] on input "Настоящим подтверждаю, что предоставляю персональные данные третьих лиц, ознако…" at bounding box center [440, 605] width 1 height 1
checkbox input "true"
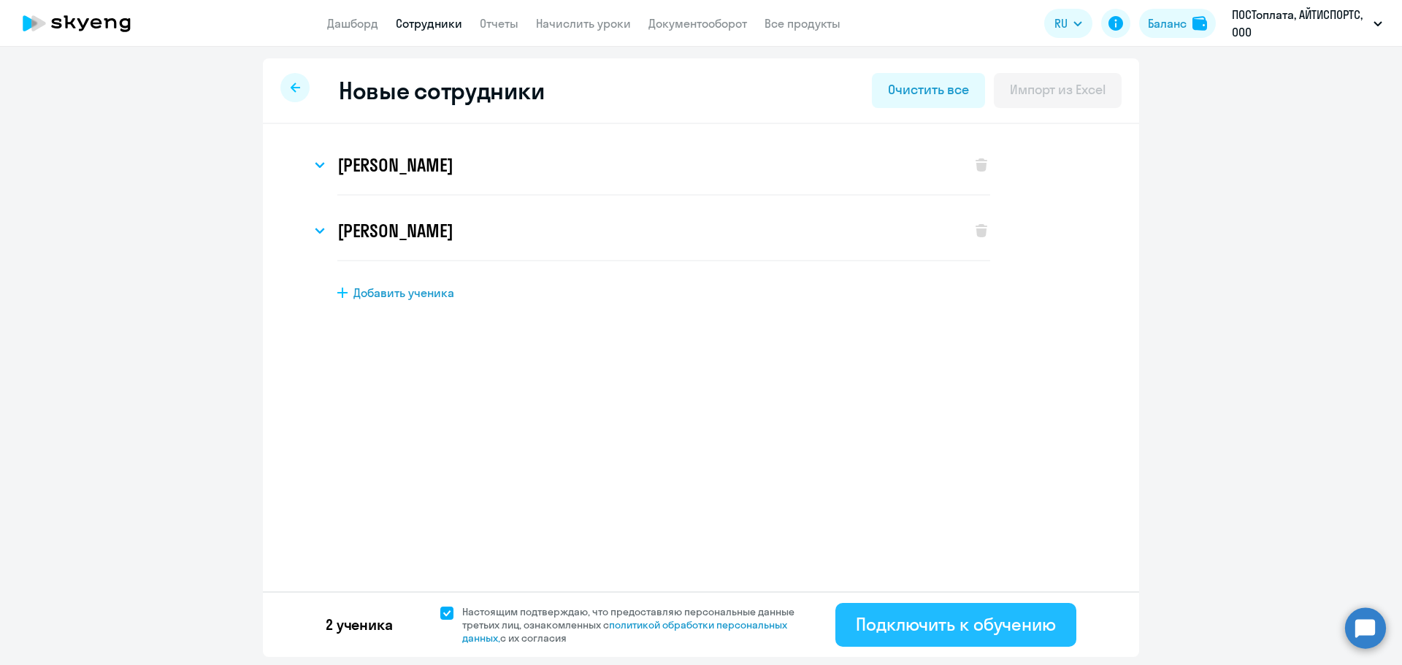
click at [1016, 625] on div "Подключить к обучению" at bounding box center [956, 624] width 200 height 23
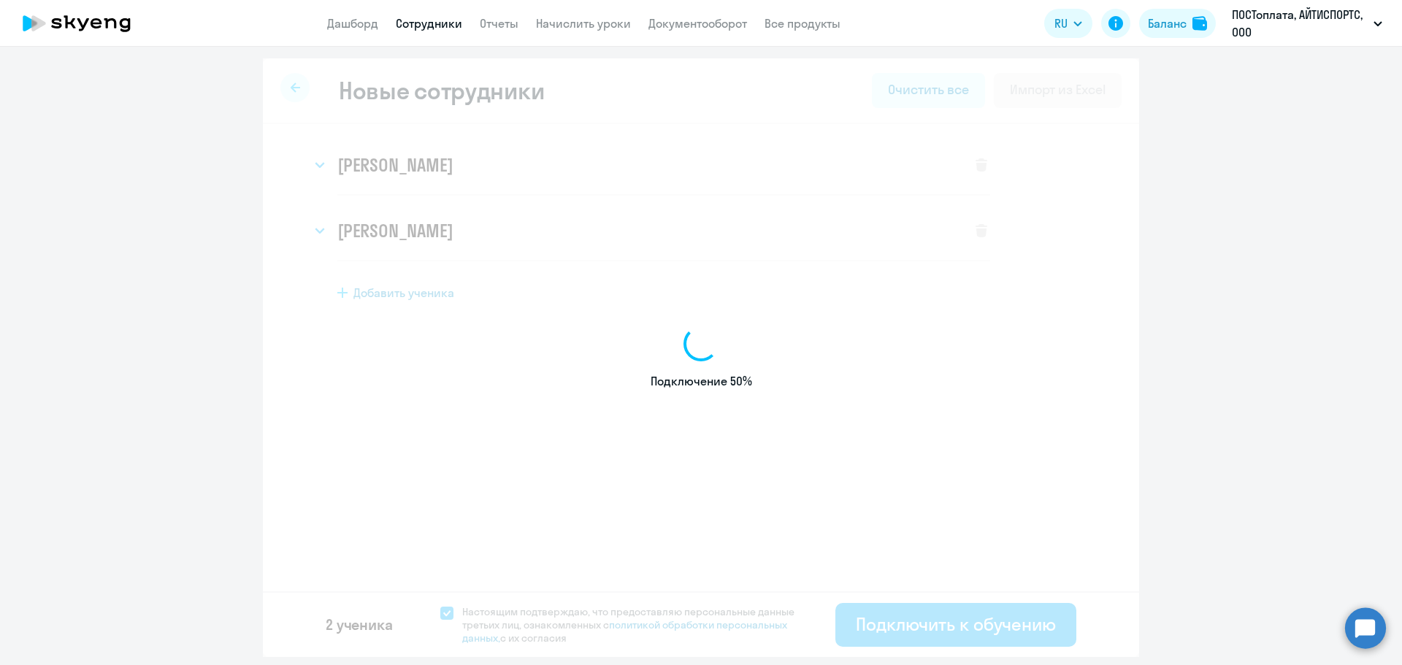
select select "english_adult_not_native_speaker"
select select "3"
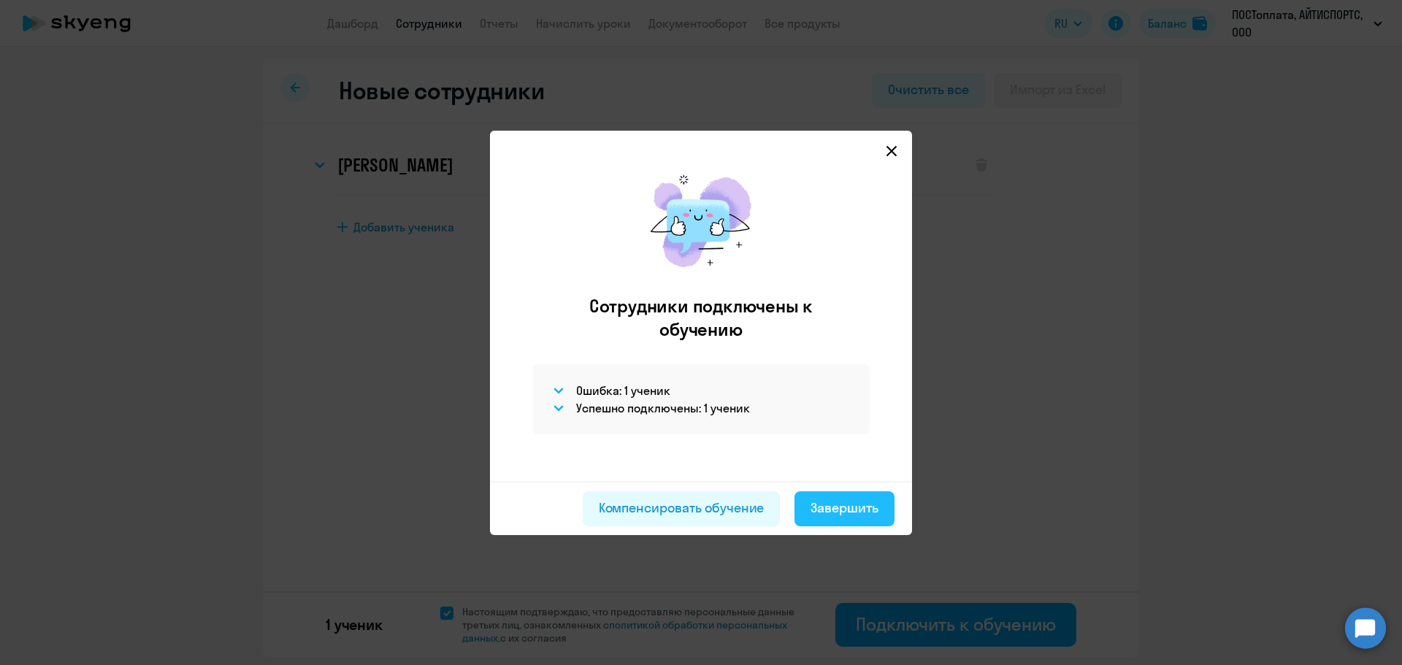
click at [849, 503] on div "Завершить" at bounding box center [845, 508] width 68 height 19
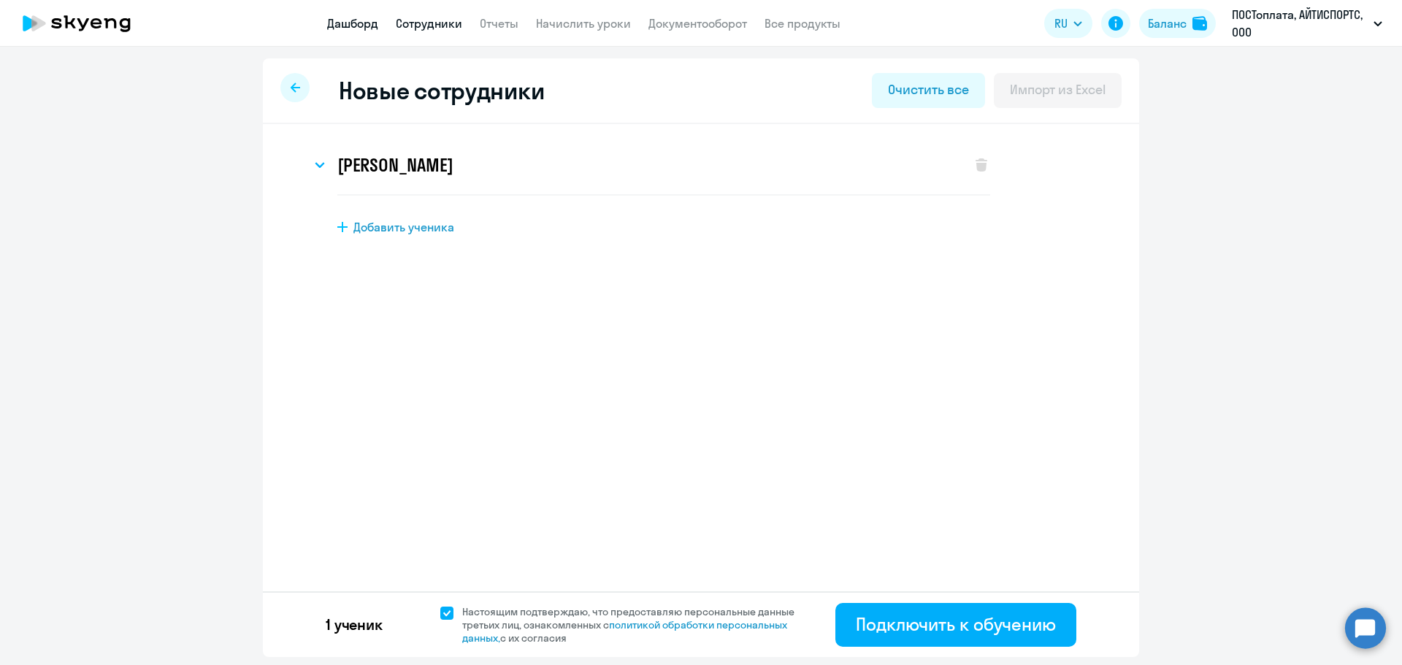
click at [366, 26] on link "Дашборд" at bounding box center [352, 23] width 51 height 15
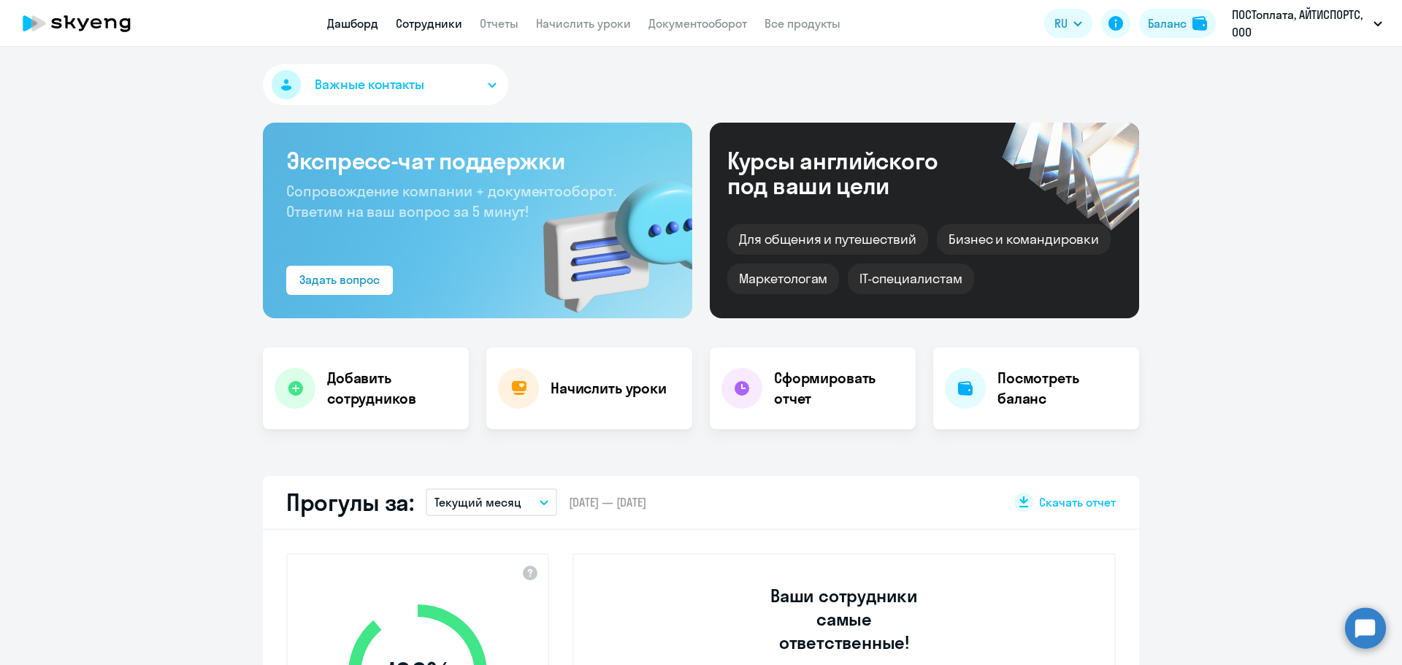
click at [412, 22] on link "Сотрудники" at bounding box center [429, 23] width 66 height 15
select select "30"
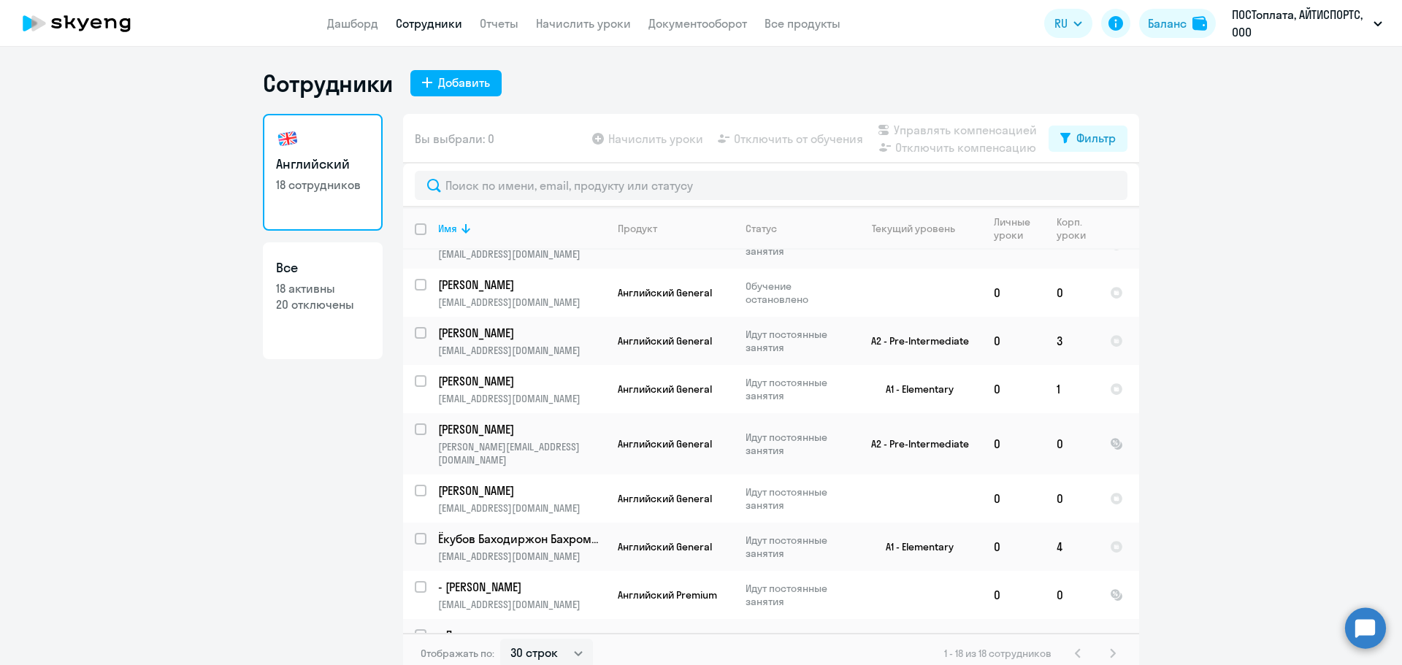
scroll to position [484, 0]
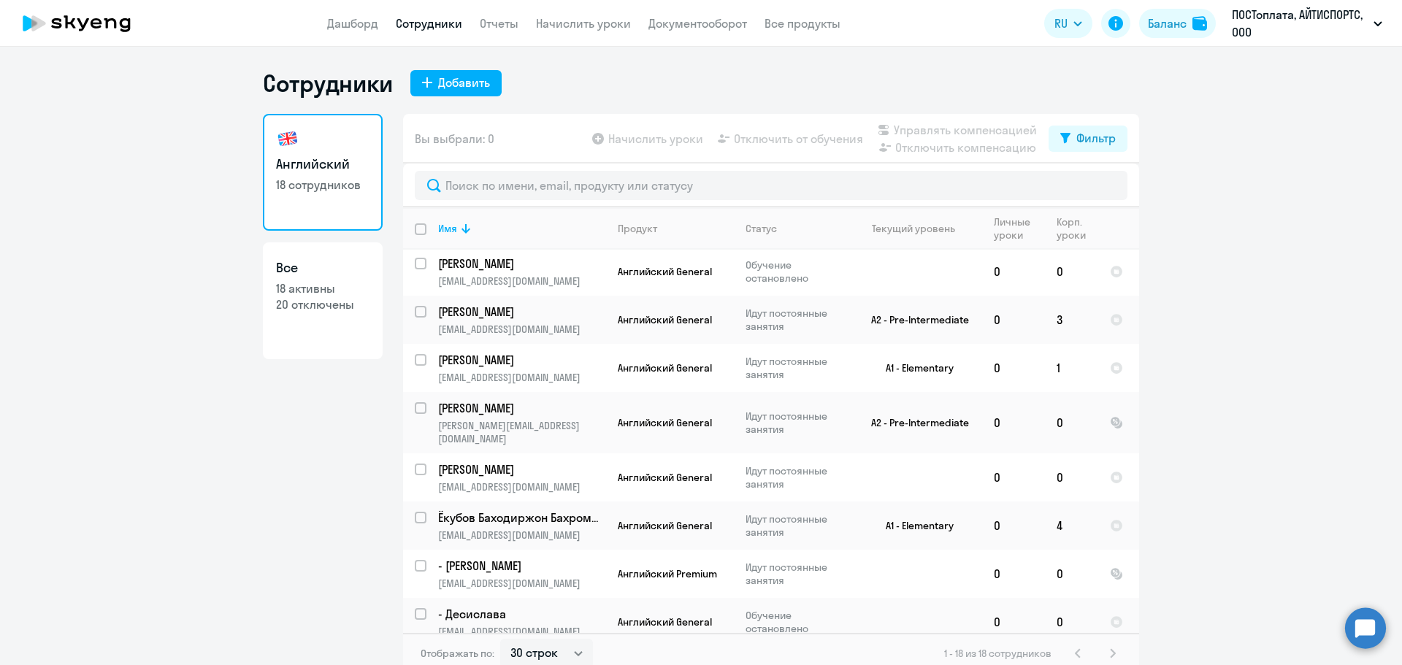
click at [218, 408] on ng-component "Сотрудники Добавить Английский 18 сотрудников Все 18 активны 20 отключены Вы вы…" at bounding box center [701, 371] width 1402 height 605
